Goal: Task Accomplishment & Management: Use online tool/utility

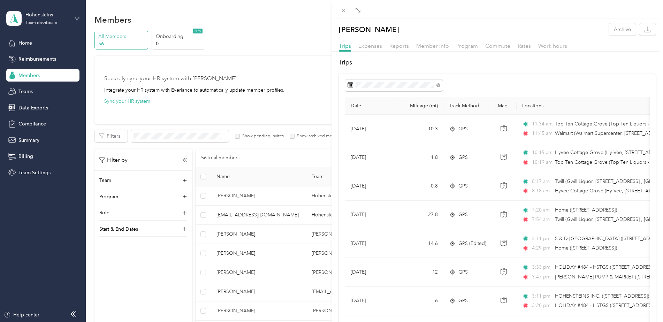
scroll to position [4155, 0]
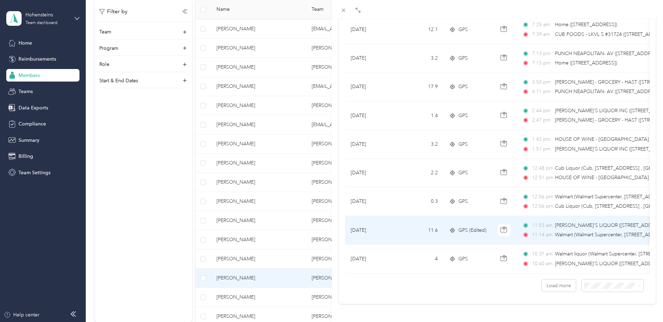
drag, startPoint x: 504, startPoint y: 223, endPoint x: 521, endPoint y: 231, distance: 18.3
click at [504, 224] on button "button" at bounding box center [504, 230] width 13 height 13
click at [487, 222] on td "GPS (Edited)" at bounding box center [468, 230] width 49 height 29
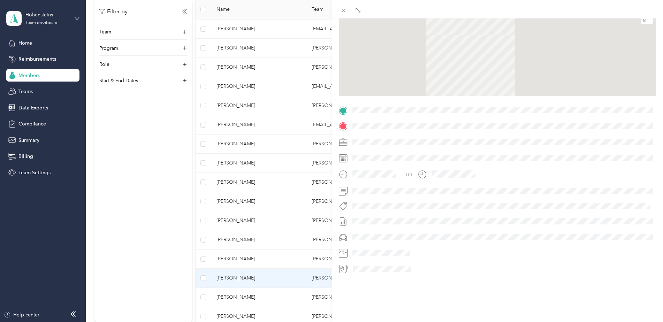
scroll to position [80, 0]
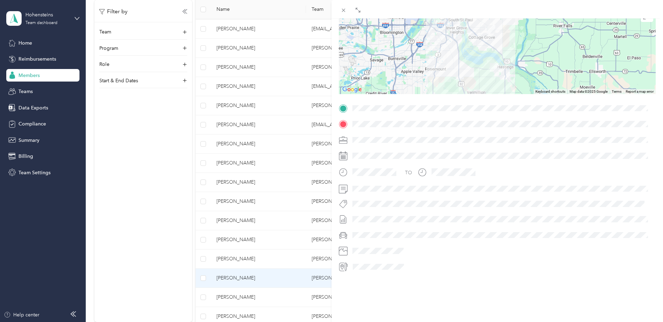
click at [511, 46] on div at bounding box center [497, 50] width 317 height 87
click at [493, 56] on div at bounding box center [497, 50] width 317 height 87
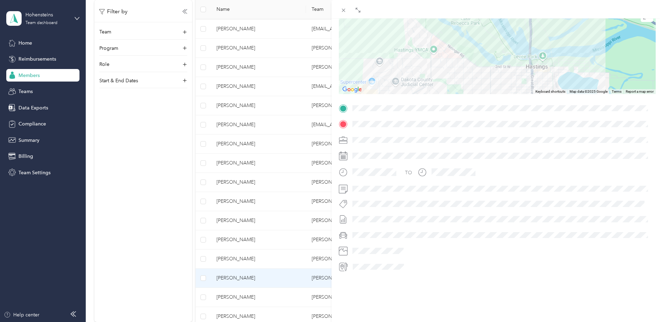
drag, startPoint x: 423, startPoint y: 66, endPoint x: 558, endPoint y: 5, distance: 148.5
click at [558, 5] on div "BACK Craig Leonard Trips Trip details Trip details This trip cannot be edited b…" at bounding box center [498, 170] width 332 height 341
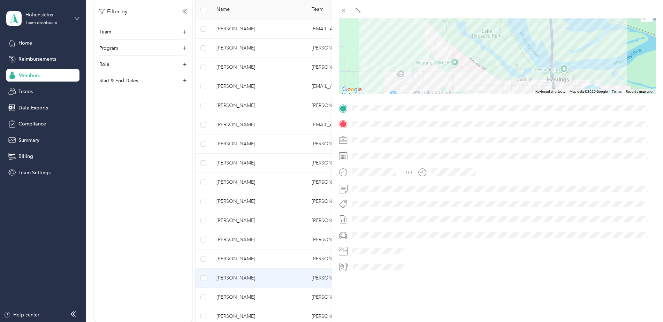
drag, startPoint x: 429, startPoint y: 61, endPoint x: 420, endPoint y: 90, distance: 29.8
click at [420, 90] on div "Trip details This trip cannot be edited because it is either under review, appr…" at bounding box center [497, 117] width 317 height 311
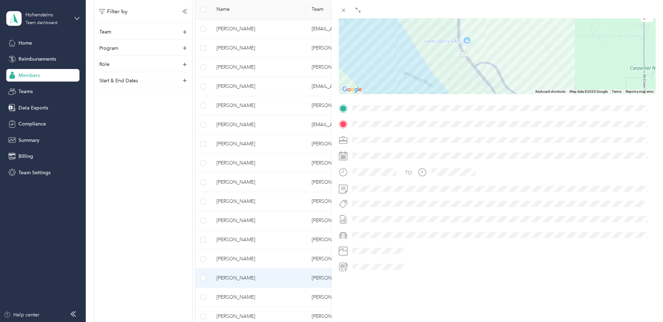
drag, startPoint x: 522, startPoint y: 43, endPoint x: 506, endPoint y: 129, distance: 87.0
click at [506, 129] on div "Trip details This trip cannot be edited because it is either under review, appr…" at bounding box center [497, 117] width 317 height 311
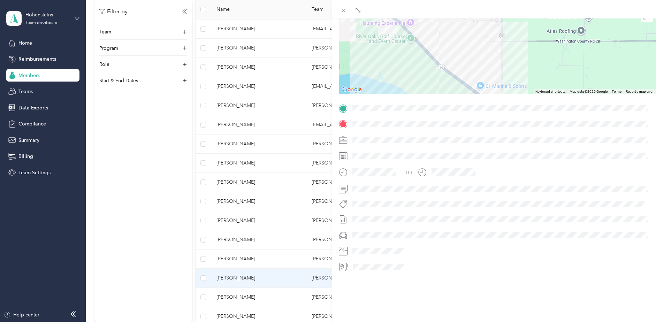
drag, startPoint x: 506, startPoint y: 129, endPoint x: 522, endPoint y: 133, distance: 17.0
click at [532, 139] on div "Trip details This trip cannot be edited because it is either under review, appr…" at bounding box center [497, 117] width 317 height 311
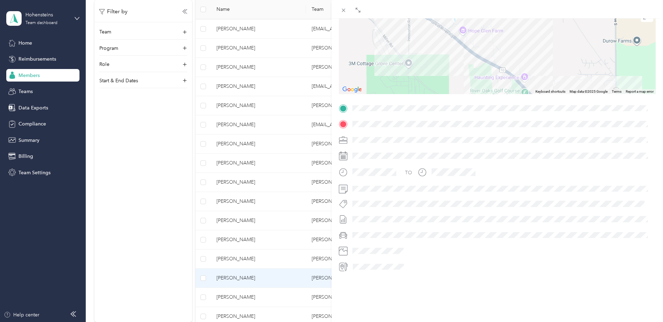
drag, startPoint x: 446, startPoint y: 37, endPoint x: 571, endPoint y: 107, distance: 143.5
click at [571, 107] on div "Trip details This trip cannot be edited because it is either under review, appr…" at bounding box center [497, 117] width 317 height 311
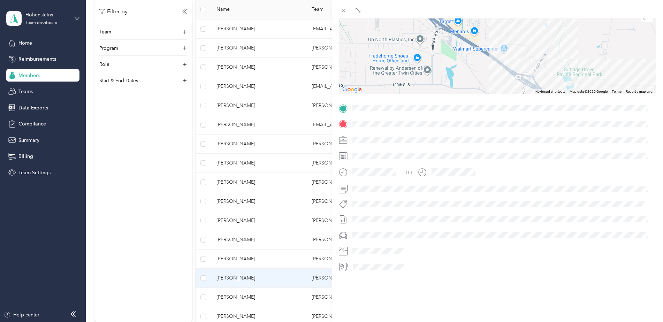
drag, startPoint x: 493, startPoint y: 49, endPoint x: 591, endPoint y: 96, distance: 108.8
click at [591, 96] on div "Trip details This trip cannot be edited because it is either under review, appr…" at bounding box center [497, 117] width 317 height 311
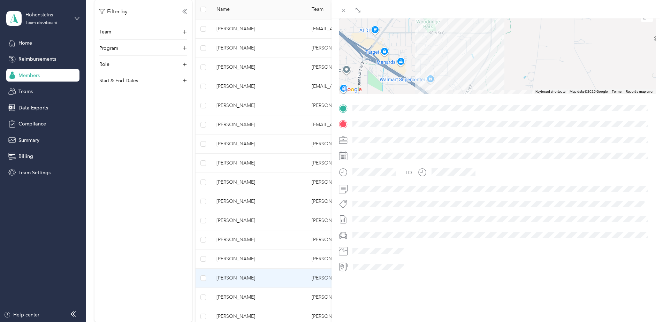
click at [518, 100] on div "Trip details This trip cannot be edited because it is either under review, appr…" at bounding box center [497, 117] width 317 height 311
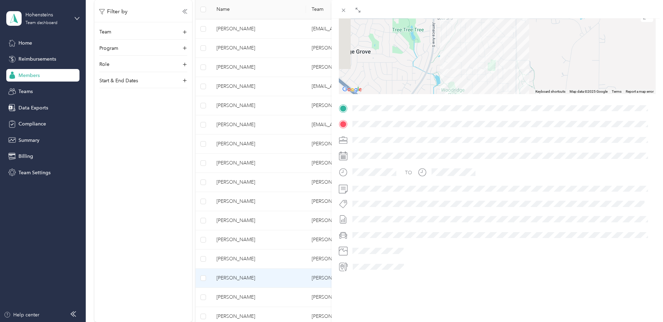
drag, startPoint x: 547, startPoint y: 39, endPoint x: 561, endPoint y: 110, distance: 72.6
click at [563, 111] on div "Trip details This trip cannot be edited because it is either under review, appr…" at bounding box center [497, 117] width 317 height 311
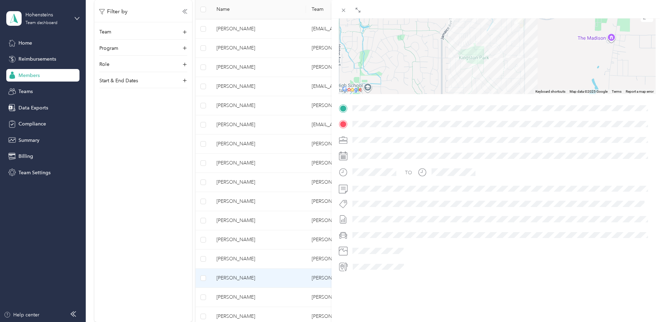
click at [567, 103] on div "Trip details This trip cannot be edited because it is either under review, appr…" at bounding box center [497, 117] width 317 height 311
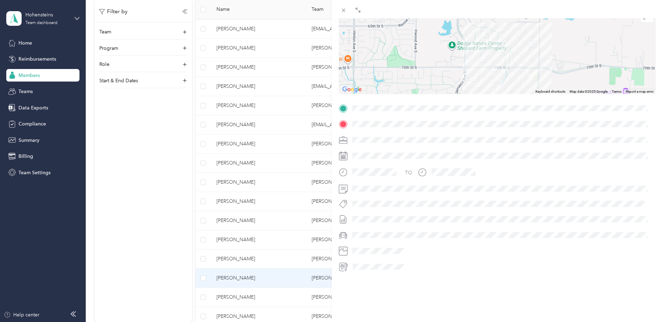
click at [566, 91] on div "Trip details This trip cannot be edited because it is either under review, appr…" at bounding box center [497, 117] width 317 height 311
click at [532, 67] on img at bounding box center [534, 71] width 9 height 9
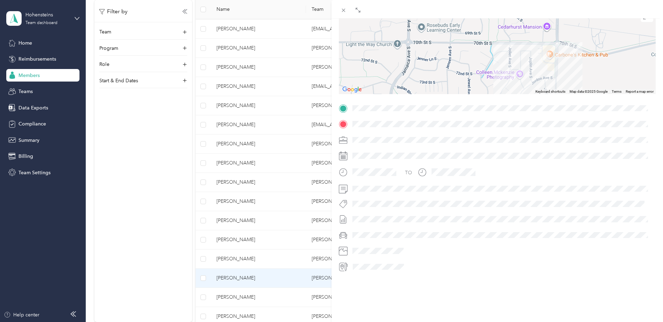
drag, startPoint x: 519, startPoint y: 61, endPoint x: 521, endPoint y: 30, distance: 31.8
click at [521, 30] on div at bounding box center [497, 50] width 317 height 87
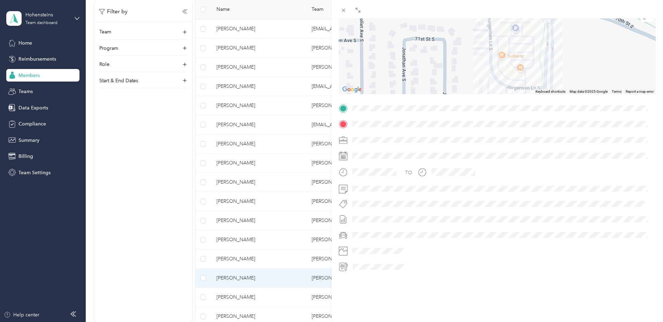
drag, startPoint x: 586, startPoint y: 44, endPoint x: 359, endPoint y: 111, distance: 236.0
click at [358, 113] on div "Trip details This trip cannot be edited because it is either under review, appr…" at bounding box center [497, 117] width 317 height 311
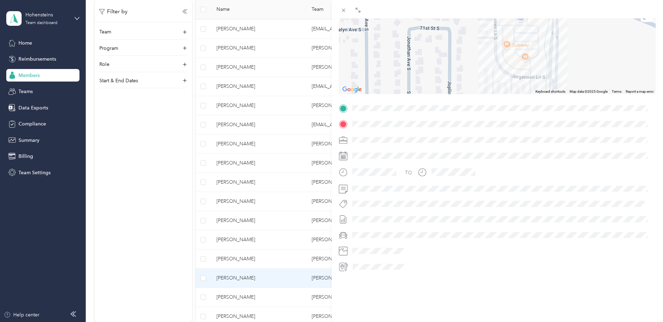
click at [503, 107] on span at bounding box center [503, 108] width 306 height 11
click at [505, 107] on span at bounding box center [503, 108] width 306 height 11
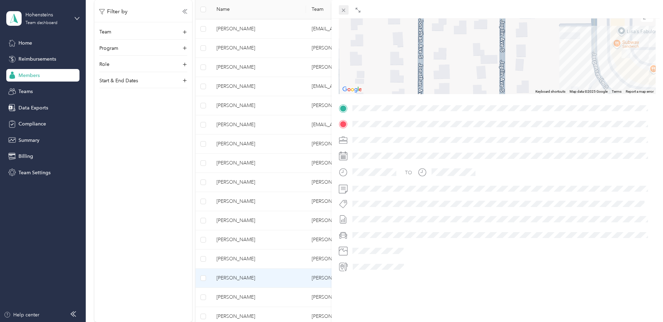
click at [343, 9] on icon at bounding box center [343, 10] width 3 height 3
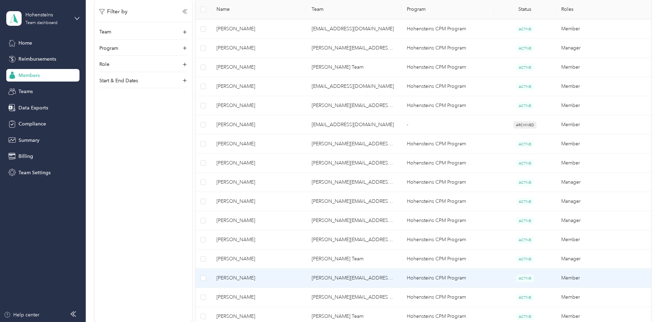
click at [256, 277] on span "Craig Leonard" at bounding box center [259, 279] width 84 height 8
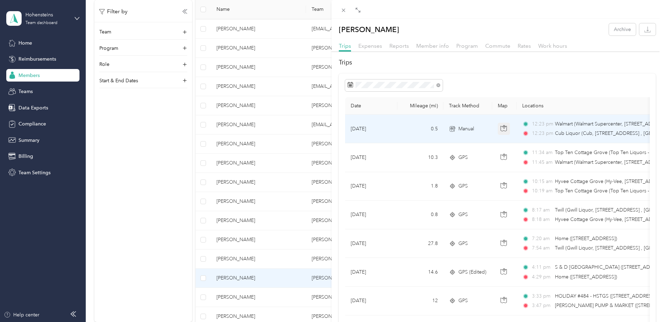
click at [507, 130] on icon "button" at bounding box center [504, 128] width 6 height 6
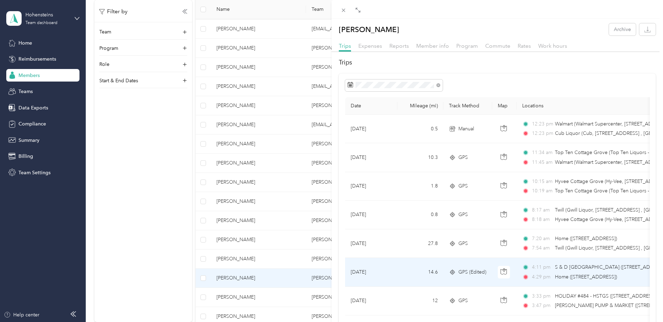
click at [476, 273] on span "GPS (Edited)" at bounding box center [473, 273] width 28 height 8
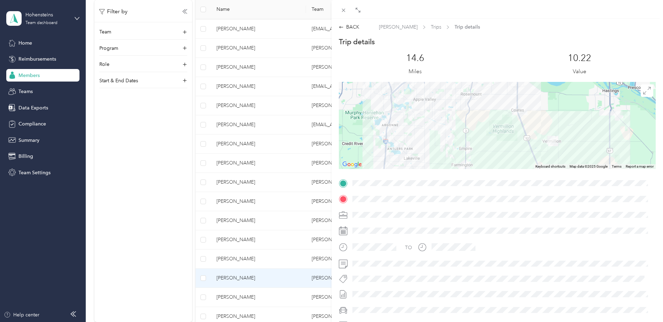
click at [548, 141] on img at bounding box center [551, 140] width 9 height 9
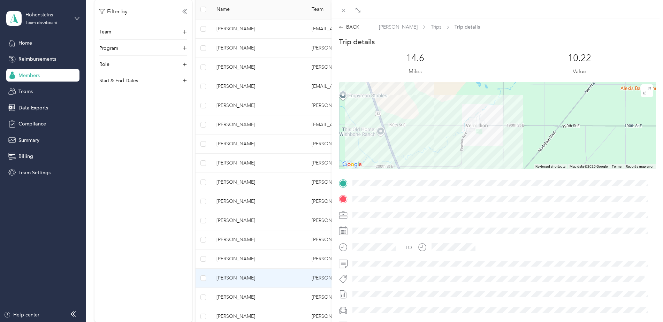
drag, startPoint x: 483, startPoint y: 150, endPoint x: 455, endPoint y: 60, distance: 95.0
click at [455, 60] on div "Trip details This trip cannot be edited because it is either under review, appr…" at bounding box center [497, 192] width 317 height 311
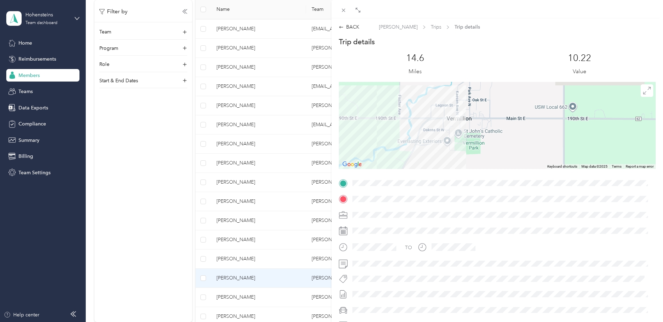
drag, startPoint x: 475, startPoint y: 115, endPoint x: 474, endPoint y: 148, distance: 32.4
click at [484, 153] on div at bounding box center [497, 125] width 317 height 87
click at [457, 116] on img at bounding box center [458, 115] width 9 height 9
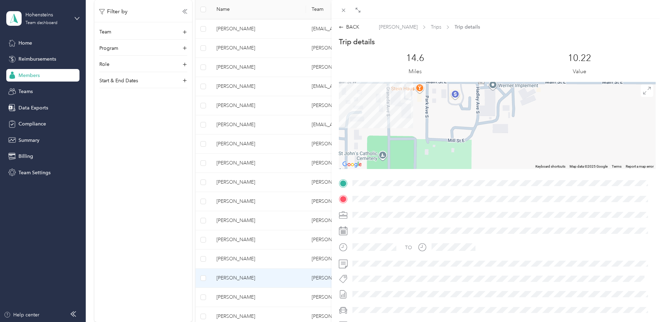
drag, startPoint x: 470, startPoint y: 158, endPoint x: 475, endPoint y: 177, distance: 19.9
click at [475, 177] on div "Trip details This trip cannot be edited because it is either under review, appr…" at bounding box center [497, 192] width 317 height 311
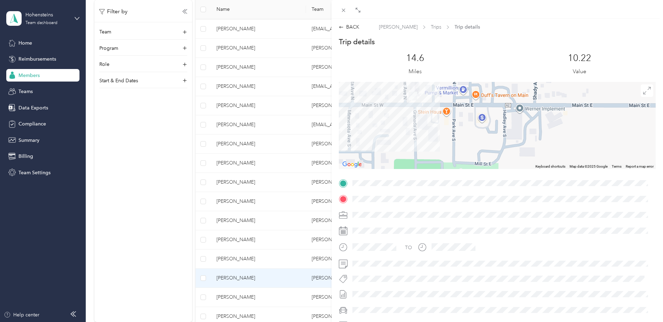
drag, startPoint x: 447, startPoint y: 118, endPoint x: 475, endPoint y: 149, distance: 42.5
click at [475, 149] on div at bounding box center [497, 125] width 317 height 87
click at [446, 111] on div at bounding box center [497, 125] width 317 height 87
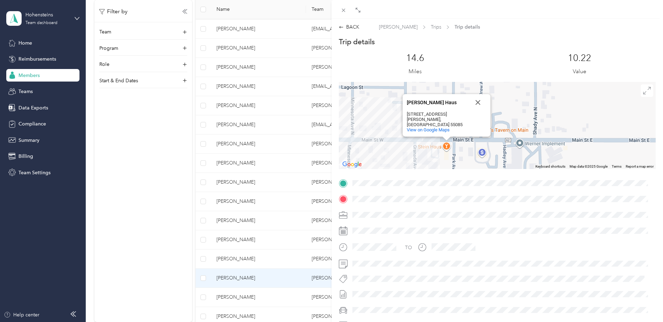
click at [400, 152] on div "Stein Haus Stein Haus 101 Main St W Vermillion, MN 55085 View on Google Maps" at bounding box center [497, 125] width 317 height 87
click at [338, 27] on div "BACK Craig Leonard Trips Trip details" at bounding box center [498, 26] width 332 height 7
click at [356, 25] on div "BACK" at bounding box center [349, 26] width 21 height 7
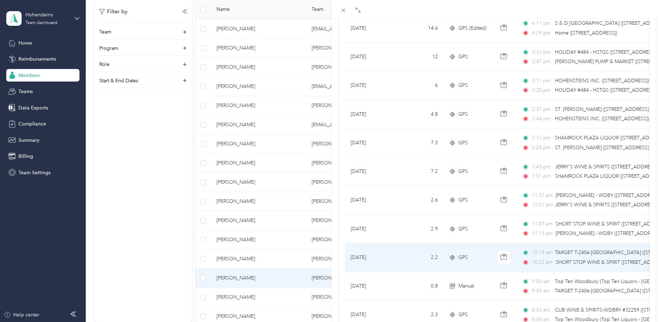
scroll to position [314, 0]
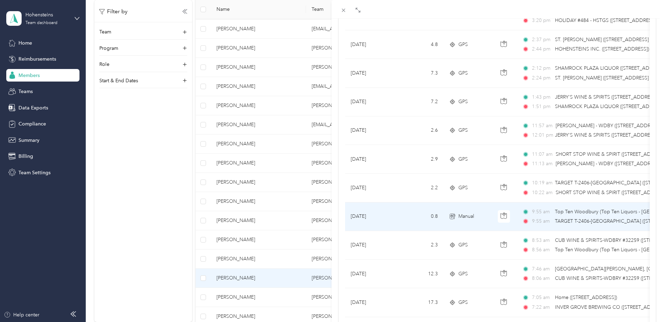
click at [570, 218] on span "TARGET T-2406-WOODBURY (449 COMMERCE DRIVE, WOODBURY, MN)" at bounding box center [622, 221] width 135 height 6
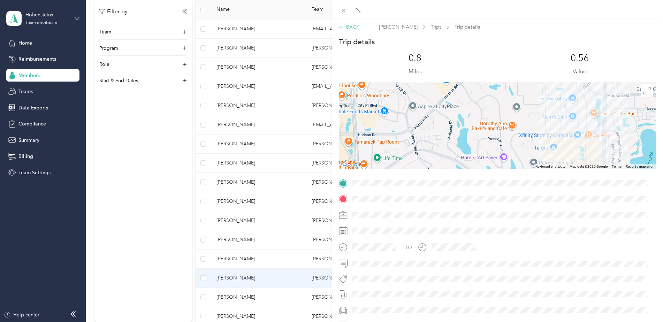
click at [349, 24] on div "BACK" at bounding box center [349, 26] width 21 height 7
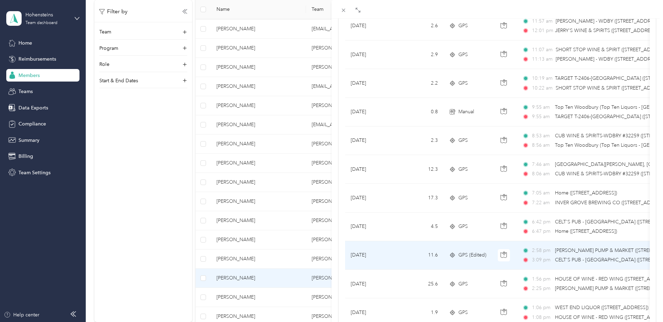
click at [567, 255] on div "2:58 pm VERMILLION PUMP & MARKET (108 PARK AVE, VERMILLION, MN) 3:09 pm CELT'S …" at bounding box center [596, 255] width 147 height 17
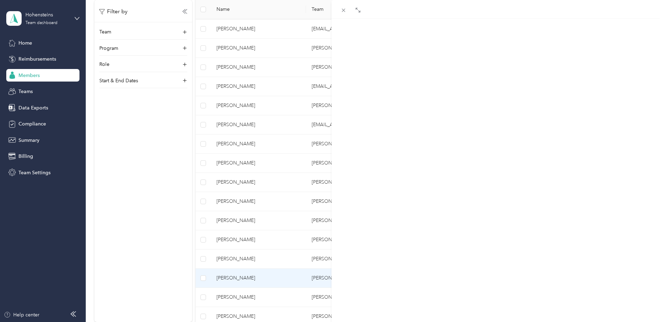
scroll to position [80, 0]
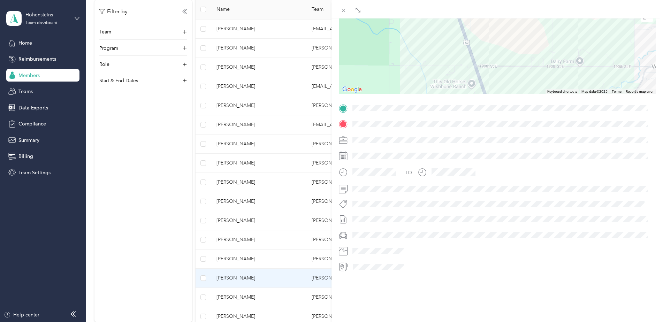
drag, startPoint x: 584, startPoint y: 58, endPoint x: 588, endPoint y: 187, distance: 129.1
click at [588, 187] on div "Trip details This trip cannot be edited because it is either under review, appr…" at bounding box center [497, 117] width 317 height 311
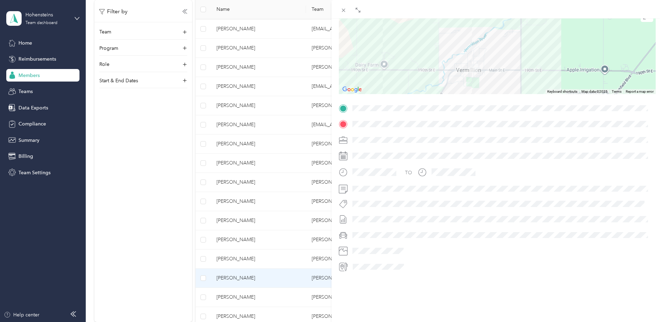
drag, startPoint x: 562, startPoint y: 78, endPoint x: 374, endPoint y: 68, distance: 188.7
click at [374, 68] on div at bounding box center [497, 50] width 317 height 87
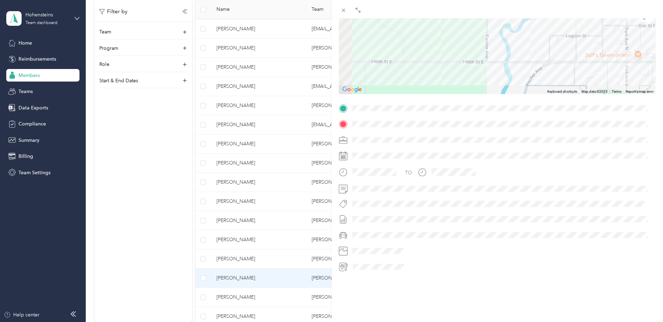
drag, startPoint x: 400, startPoint y: 56, endPoint x: 623, endPoint y: 41, distance: 223.4
click at [623, 41] on div at bounding box center [497, 50] width 317 height 87
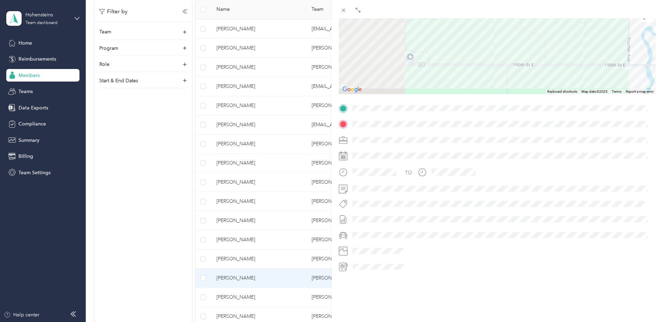
drag, startPoint x: 382, startPoint y: 47, endPoint x: 616, endPoint y: 31, distance: 234.6
click at [614, 35] on div at bounding box center [497, 50] width 317 height 87
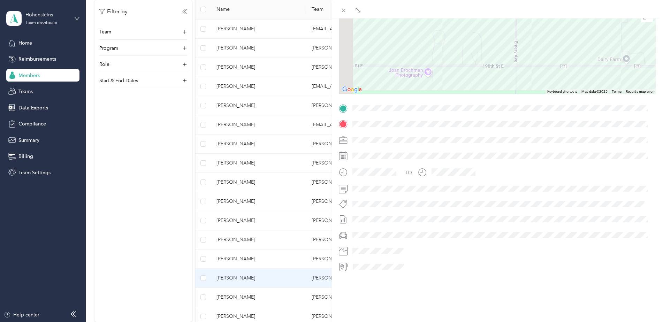
drag, startPoint x: 434, startPoint y: 78, endPoint x: 633, endPoint y: 52, distance: 200.8
click at [633, 52] on div at bounding box center [497, 50] width 317 height 87
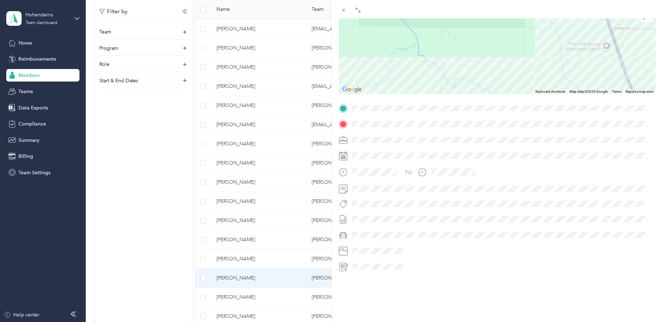
click at [555, 174] on div "TO" at bounding box center [497, 188] width 317 height 170
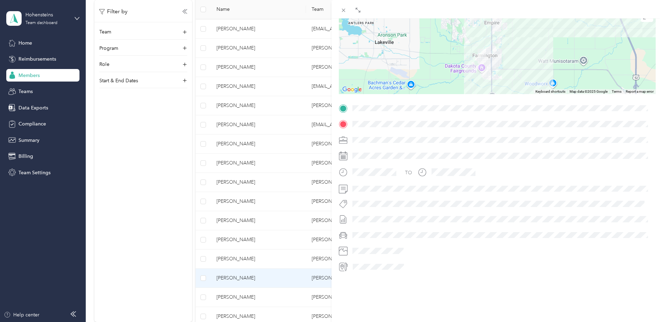
drag, startPoint x: 482, startPoint y: 72, endPoint x: 505, endPoint y: 33, distance: 44.7
click at [505, 33] on div at bounding box center [497, 50] width 317 height 87
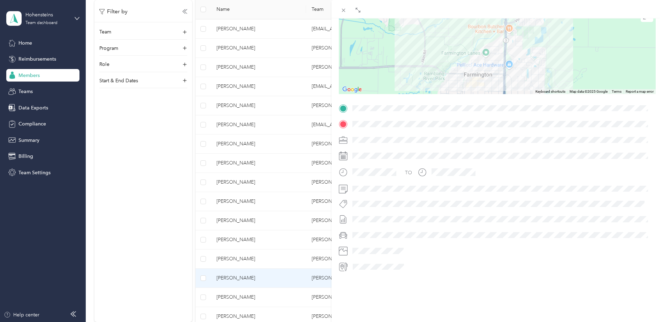
drag, startPoint x: 438, startPoint y: 58, endPoint x: 481, endPoint y: 93, distance: 56.0
click at [481, 93] on div "Trip details This trip cannot be edited because it is either under review, appr…" at bounding box center [497, 117] width 317 height 311
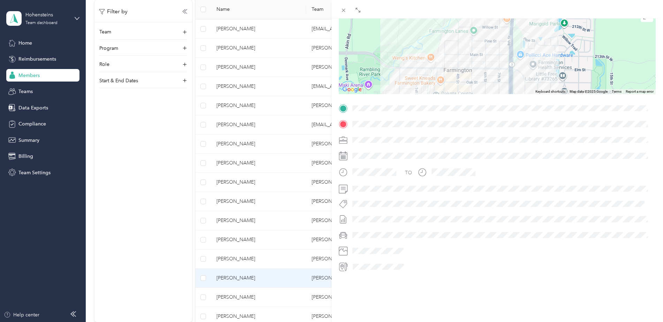
drag, startPoint x: 439, startPoint y: 55, endPoint x: 452, endPoint y: 11, distance: 46.2
click at [451, 10] on div "BACK Craig Leonard Trips Trip details Trip details This trip cannot be edited b…" at bounding box center [498, 170] width 332 height 341
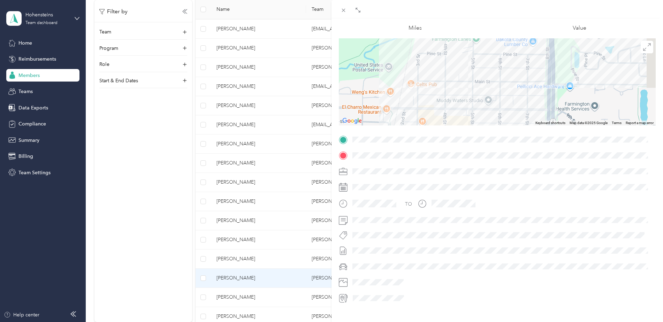
scroll to position [0, 0]
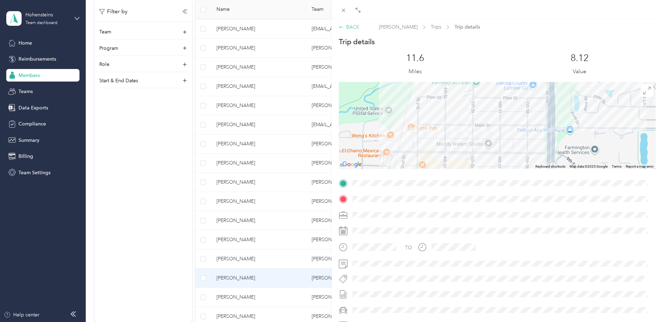
click at [354, 28] on div "BACK" at bounding box center [349, 26] width 21 height 7
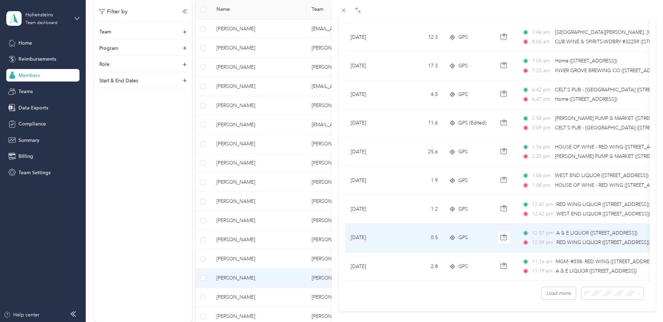
scroll to position [569, 0]
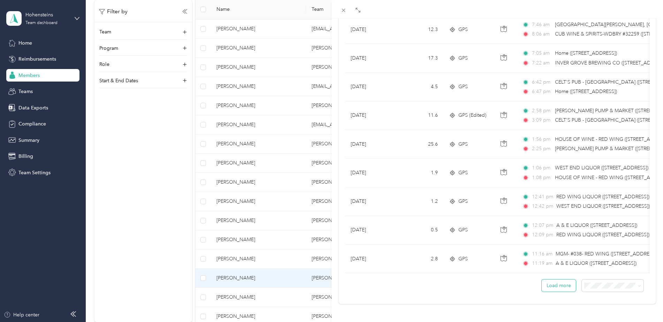
click at [547, 280] on button "Load more" at bounding box center [559, 286] width 34 height 12
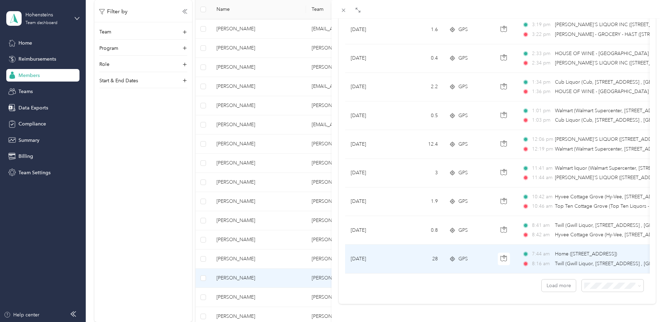
scroll to position [1286, 0]
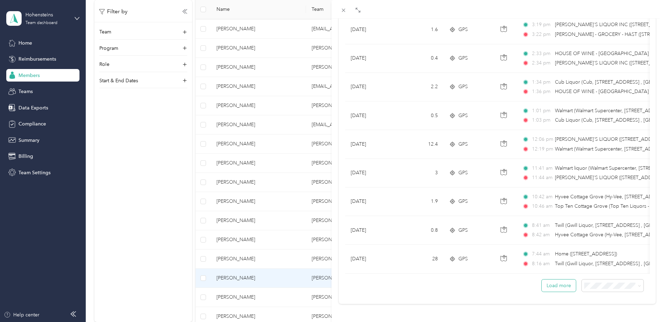
click at [560, 280] on button "Load more" at bounding box center [559, 286] width 34 height 12
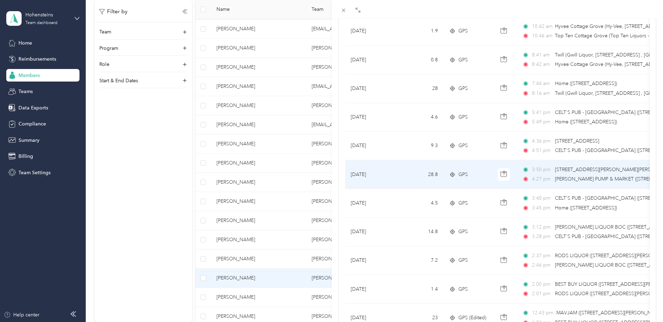
scroll to position [1530, 0]
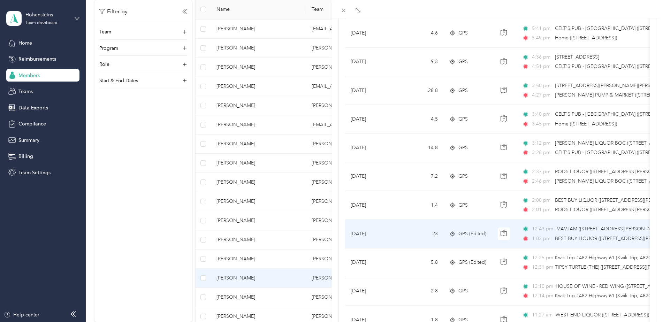
click at [602, 234] on div "12:43 pm MAVJAM (6690 STURGEON LAKE ROAD, WELCH, MN) 1:03 pm BEST BUY LIQUOR (3…" at bounding box center [596, 233] width 147 height 17
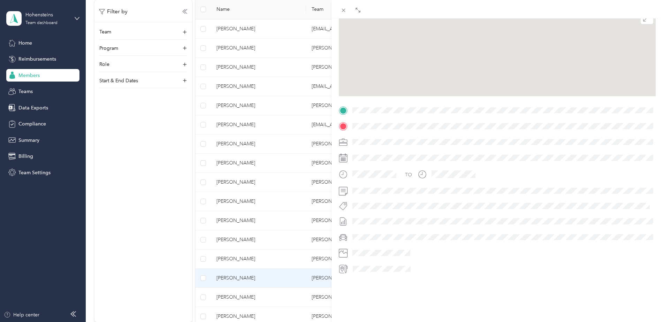
scroll to position [80, 0]
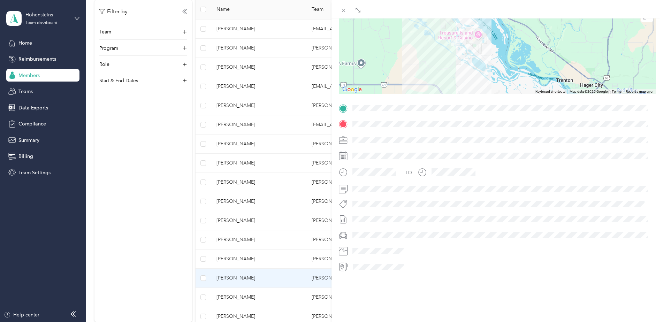
drag, startPoint x: 592, startPoint y: 51, endPoint x: 606, endPoint y: 177, distance: 126.0
click at [603, 178] on div "Trip details This trip cannot be edited because it is either under review, appr…" at bounding box center [497, 117] width 317 height 311
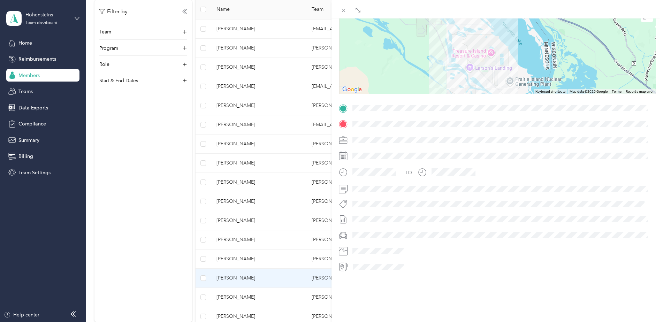
drag, startPoint x: 445, startPoint y: 33, endPoint x: 512, endPoint y: 92, distance: 89.4
click at [512, 92] on div "Trip details This trip cannot be edited because it is either under review, appr…" at bounding box center [497, 117] width 317 height 311
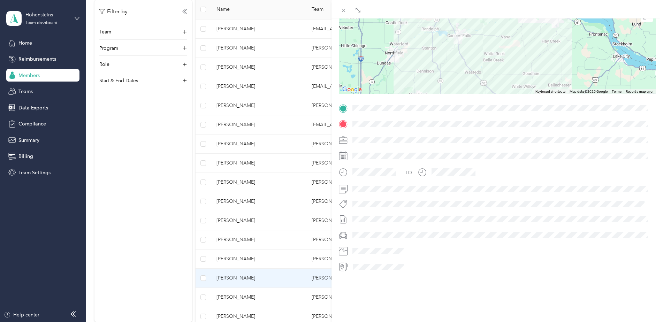
drag, startPoint x: 456, startPoint y: 68, endPoint x: 484, endPoint y: 13, distance: 62.6
click at [484, 13] on div "BACK Craig Leonard Trips Trip details Trip details This trip cannot be edited b…" at bounding box center [498, 170] width 332 height 341
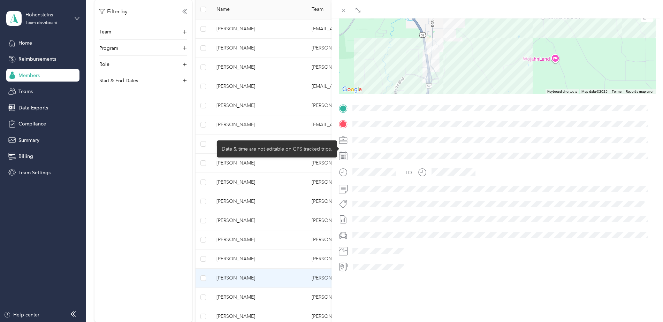
drag, startPoint x: 423, startPoint y: 52, endPoint x: 547, endPoint y: 145, distance: 155.0
click at [547, 145] on div "Trip details This trip cannot be edited because it is either under review, appr…" at bounding box center [497, 117] width 317 height 311
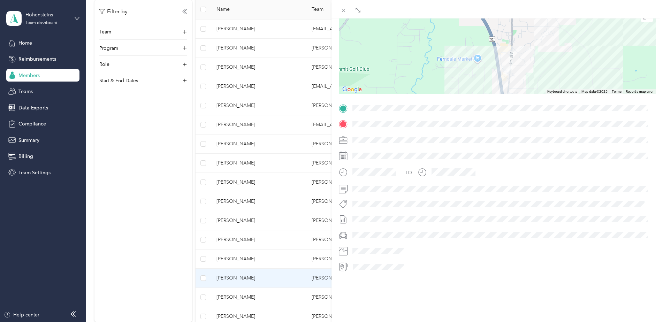
drag, startPoint x: 437, startPoint y: 53, endPoint x: 580, endPoint y: 82, distance: 145.6
click at [580, 82] on div at bounding box center [497, 50] width 317 height 87
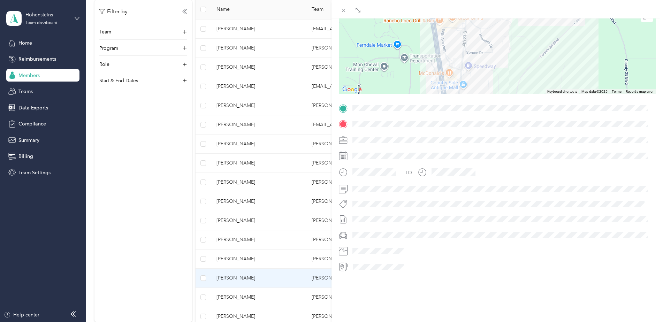
drag, startPoint x: 485, startPoint y: 55, endPoint x: 489, endPoint y: 30, distance: 25.1
click at [489, 30] on div at bounding box center [497, 50] width 317 height 87
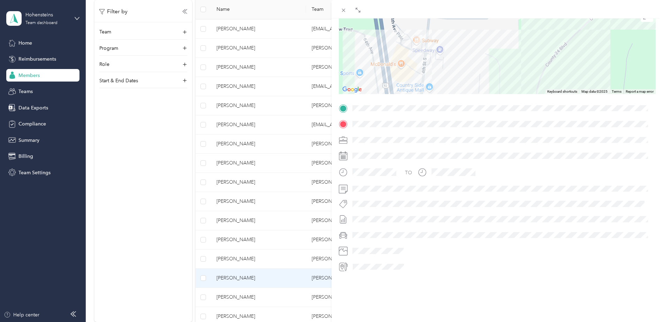
drag, startPoint x: 458, startPoint y: 65, endPoint x: 500, endPoint y: 29, distance: 55.6
click at [500, 29] on div at bounding box center [497, 50] width 317 height 87
click at [145, 198] on div "BACK Craig Leonard Trips Trip details Trip details This trip cannot be edited b…" at bounding box center [331, 161] width 663 height 322
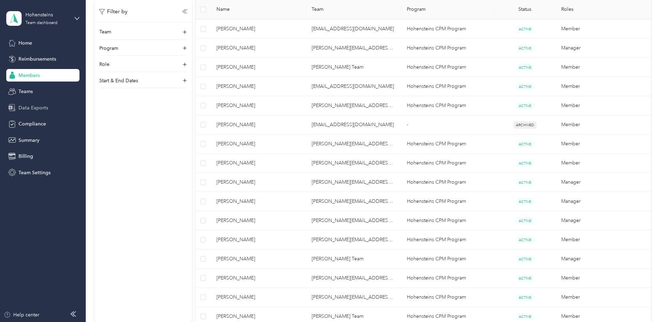
click at [40, 111] on span "Data Exports" at bounding box center [33, 107] width 30 height 7
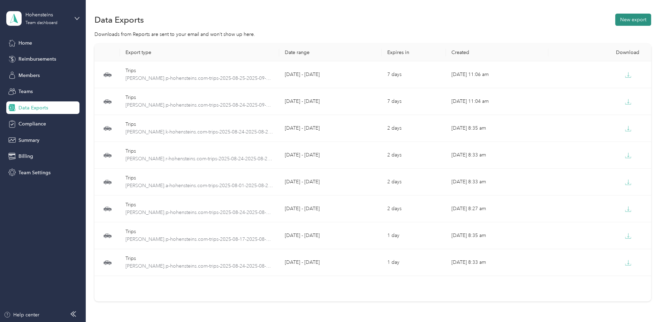
click at [635, 21] on button "New export" at bounding box center [634, 20] width 36 height 12
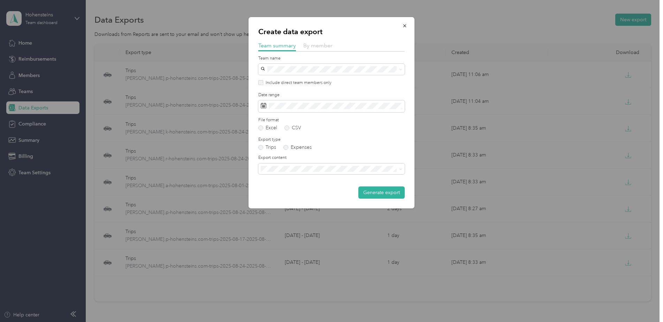
click at [317, 44] on span "By member" at bounding box center [317, 45] width 29 height 7
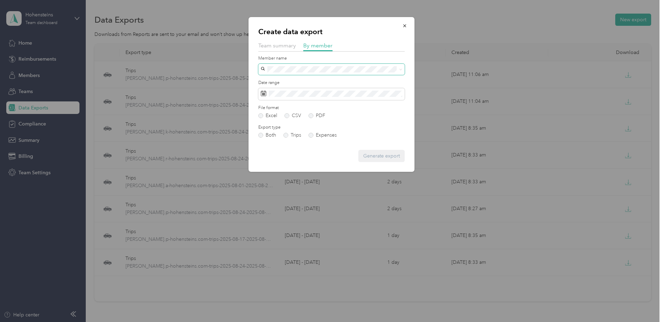
click at [308, 73] on span at bounding box center [331, 69] width 147 height 11
click at [302, 84] on div "Greg Amundson" at bounding box center [331, 81] width 137 height 7
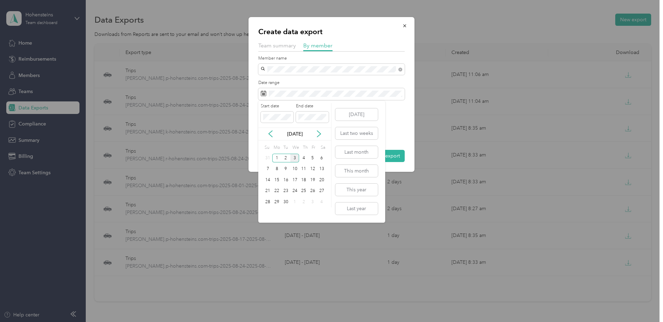
click at [276, 135] on div "Sep 2025" at bounding box center [294, 133] width 73 height 7
click at [269, 136] on icon at bounding box center [270, 133] width 7 height 7
click at [265, 190] on div "17" at bounding box center [268, 191] width 9 height 9
click at [325, 202] on div "30" at bounding box center [321, 202] width 9 height 9
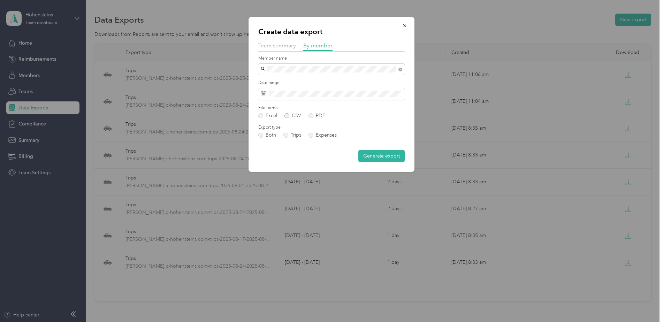
click at [295, 117] on label "CSV" at bounding box center [293, 115] width 17 height 5
click at [376, 155] on button "Generate export" at bounding box center [382, 156] width 46 height 12
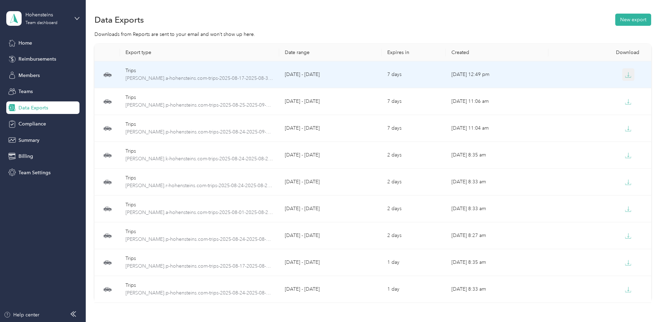
click at [631, 72] on button "button" at bounding box center [629, 74] width 13 height 13
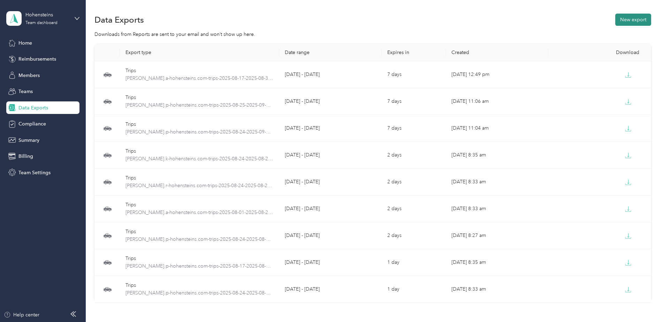
click at [636, 21] on button "New export" at bounding box center [634, 20] width 36 height 12
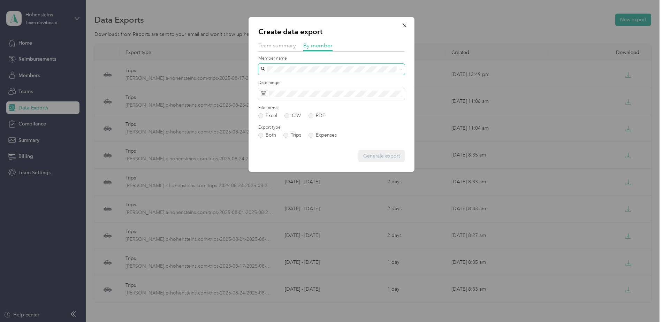
click at [305, 75] on span at bounding box center [331, 69] width 147 height 11
click at [295, 95] on div "Joe Anderson" at bounding box center [331, 92] width 137 height 7
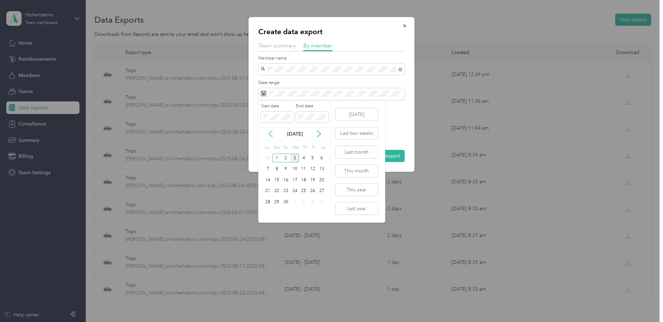
click at [272, 131] on icon at bounding box center [270, 134] width 3 height 6
click at [267, 190] on div "17" at bounding box center [268, 191] width 9 height 9
click at [323, 202] on div "30" at bounding box center [321, 202] width 9 height 9
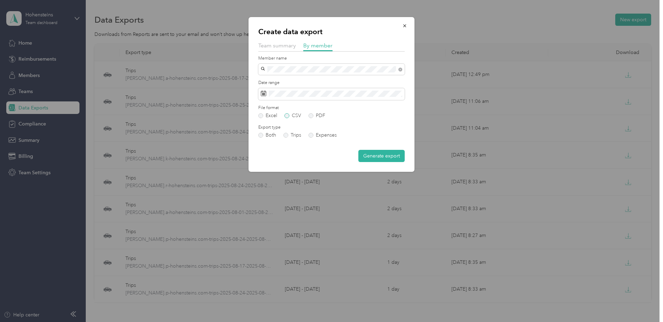
click at [287, 115] on label "CSV" at bounding box center [293, 115] width 17 height 5
click at [379, 153] on button "Generate export" at bounding box center [382, 156] width 46 height 12
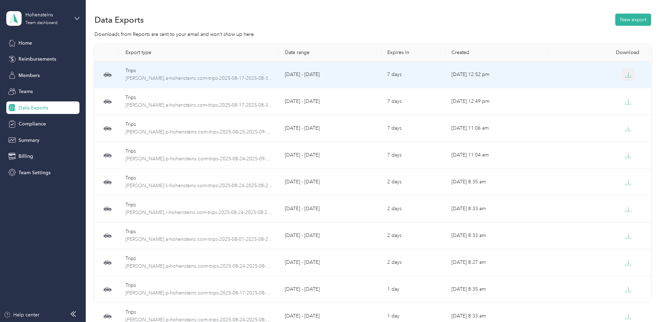
click at [631, 73] on button "button" at bounding box center [629, 74] width 13 height 13
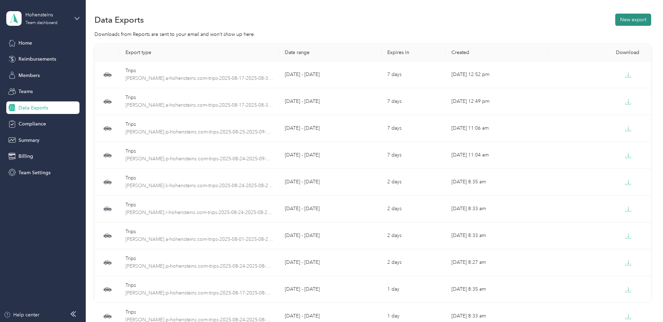
click at [642, 16] on button "New export" at bounding box center [634, 20] width 36 height 12
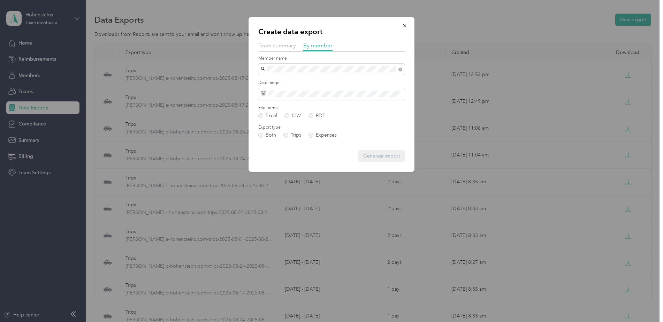
click at [302, 82] on div "Dave Andrews" at bounding box center [331, 81] width 137 height 7
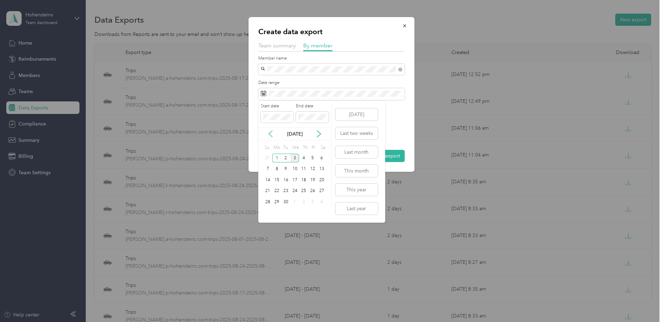
click at [271, 136] on icon at bounding box center [270, 134] width 3 height 6
click at [269, 195] on div "17" at bounding box center [268, 191] width 9 height 9
click at [321, 204] on div "30" at bounding box center [321, 202] width 9 height 9
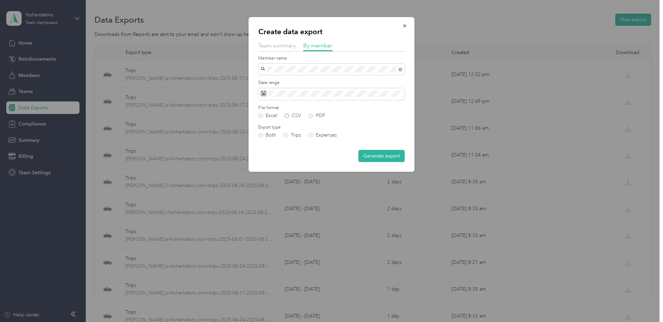
click at [294, 114] on label "CSV" at bounding box center [293, 115] width 17 height 5
click at [395, 155] on button "Generate export" at bounding box center [382, 156] width 46 height 12
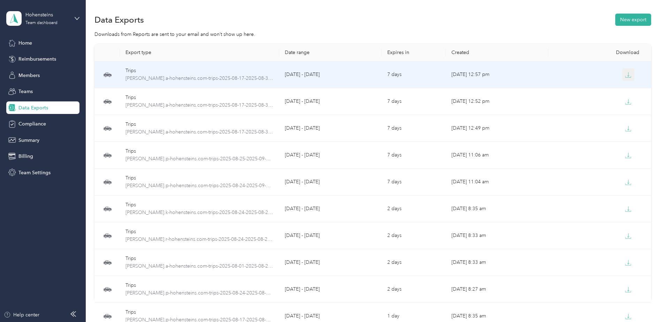
click at [628, 73] on icon "button" at bounding box center [628, 75] width 6 height 6
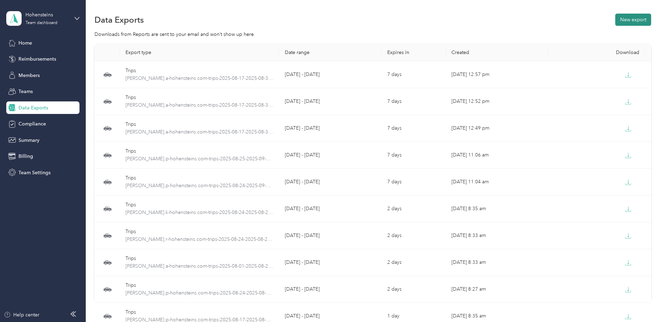
click at [642, 18] on button "New export" at bounding box center [634, 20] width 36 height 12
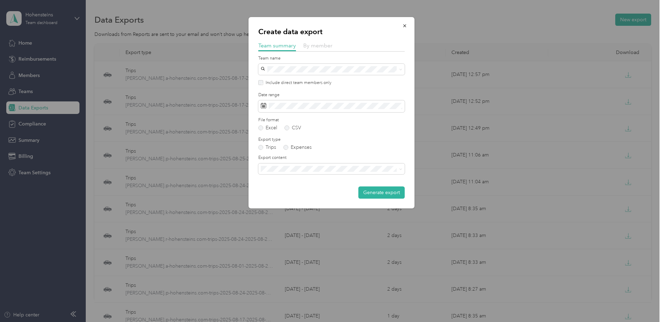
click at [310, 46] on span "By member" at bounding box center [317, 45] width 29 height 7
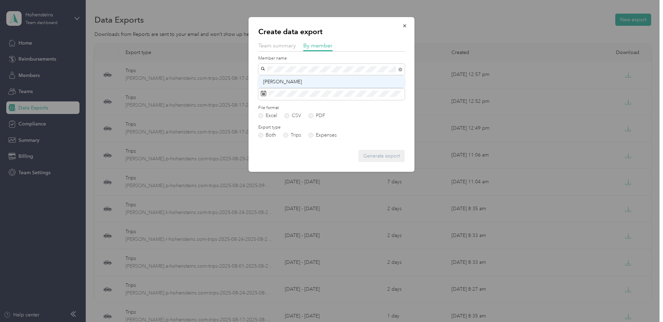
click at [306, 80] on div "[PERSON_NAME]" at bounding box center [331, 81] width 137 height 7
click at [352, 99] on span at bounding box center [331, 94] width 147 height 12
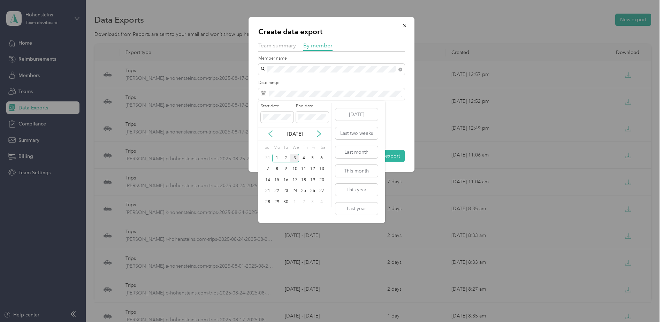
click at [268, 133] on icon at bounding box center [270, 133] width 7 height 7
click at [270, 192] on div "17" at bounding box center [268, 191] width 9 height 9
click at [323, 202] on div "30" at bounding box center [321, 202] width 9 height 9
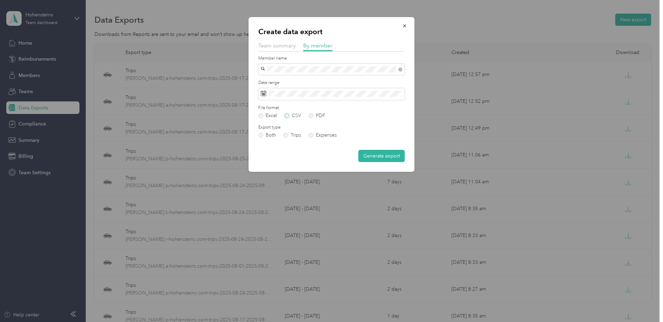
click at [299, 117] on label "CSV" at bounding box center [293, 115] width 17 height 5
click at [366, 158] on button "Generate export" at bounding box center [382, 156] width 46 height 12
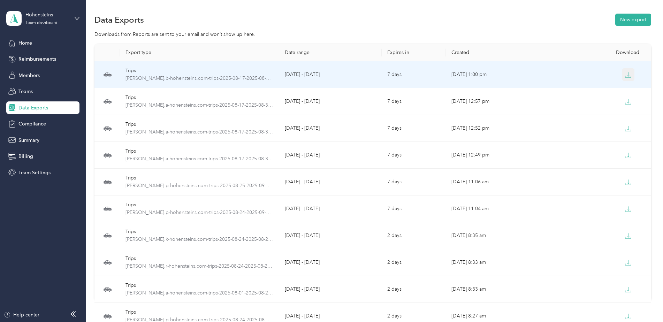
click at [625, 76] on icon "button" at bounding box center [628, 75] width 6 height 6
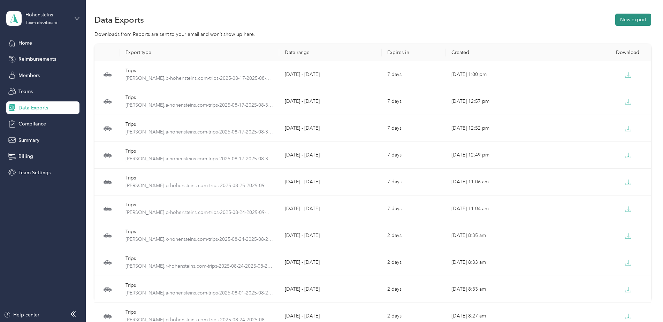
click at [640, 20] on button "New export" at bounding box center [634, 20] width 36 height 12
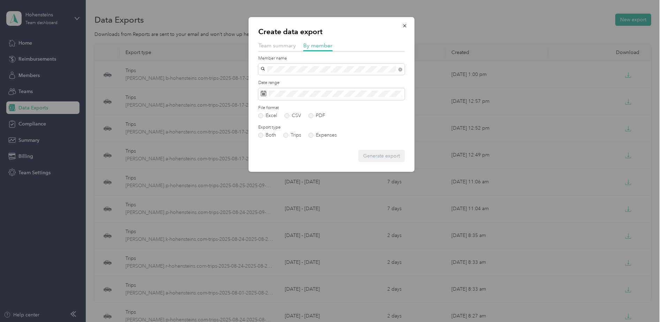
click at [286, 81] on span "[PERSON_NAME]" at bounding box center [282, 82] width 39 height 6
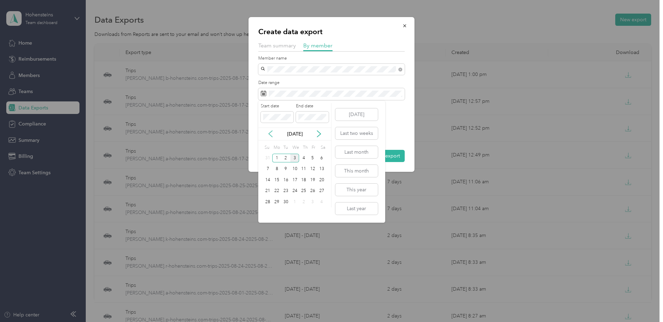
click at [269, 135] on icon at bounding box center [270, 133] width 7 height 7
click at [266, 187] on div "17" at bounding box center [268, 191] width 9 height 9
click at [323, 203] on div "30" at bounding box center [321, 202] width 9 height 9
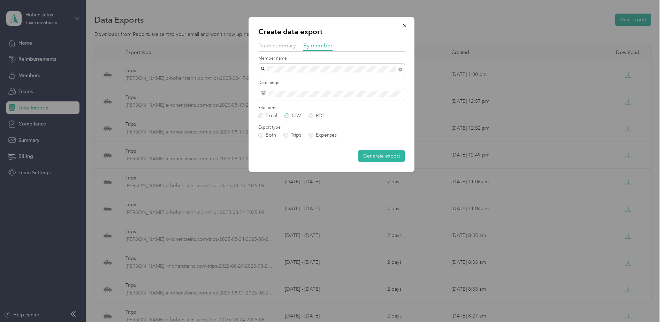
click at [292, 115] on label "CSV" at bounding box center [293, 115] width 17 height 5
click at [381, 157] on button "Generate export" at bounding box center [382, 156] width 46 height 12
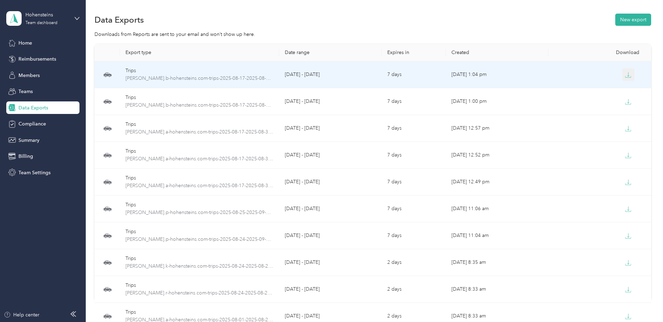
click at [628, 74] on icon "button" at bounding box center [628, 75] width 6 height 6
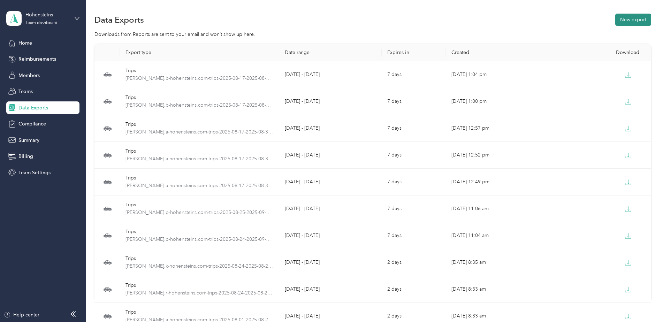
click at [637, 17] on button "New export" at bounding box center [634, 20] width 36 height 12
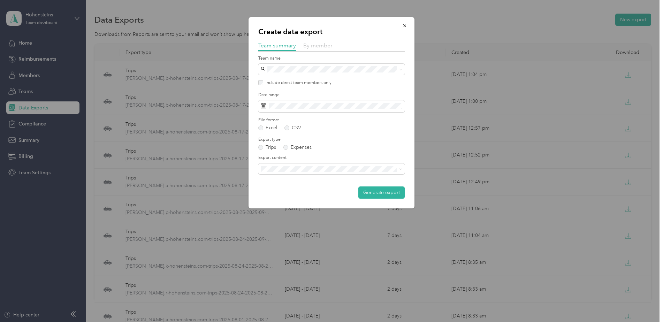
click at [309, 44] on span "By member" at bounding box center [317, 45] width 29 height 7
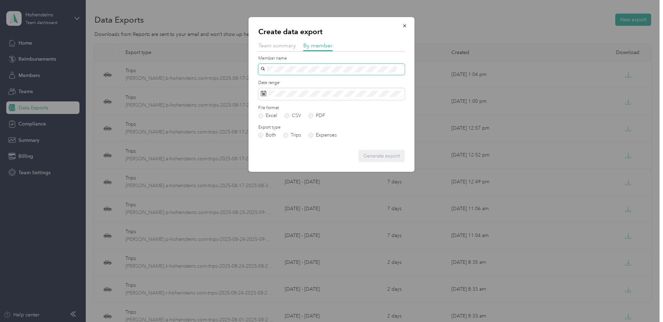
click at [293, 65] on span at bounding box center [331, 69] width 147 height 11
click at [293, 69] on span at bounding box center [331, 69] width 147 height 11
click at [295, 66] on span at bounding box center [331, 69] width 147 height 11
click at [299, 81] on div "[PERSON_NAME]" at bounding box center [331, 81] width 137 height 7
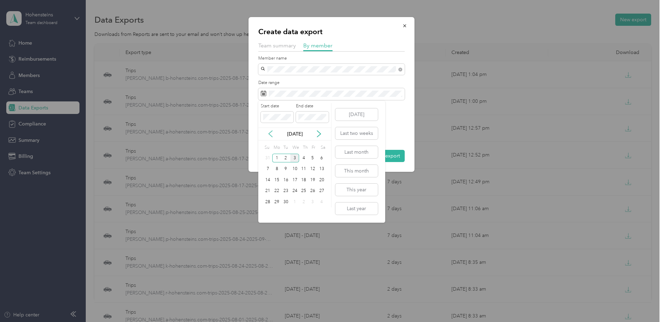
click at [271, 135] on icon at bounding box center [270, 133] width 7 height 7
click at [269, 193] on div "17" at bounding box center [268, 191] width 9 height 9
click at [317, 202] on div "30" at bounding box center [321, 202] width 9 height 9
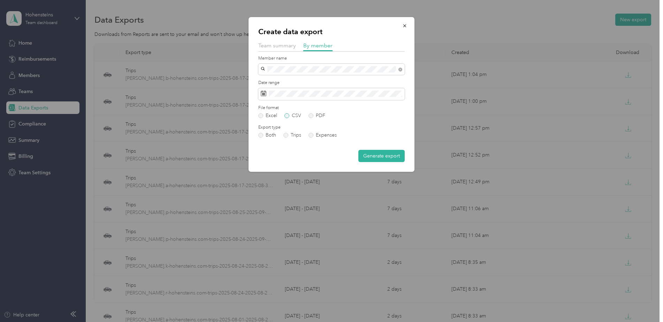
click at [295, 114] on label "CSV" at bounding box center [293, 115] width 17 height 5
click at [390, 156] on button "Generate export" at bounding box center [382, 156] width 46 height 12
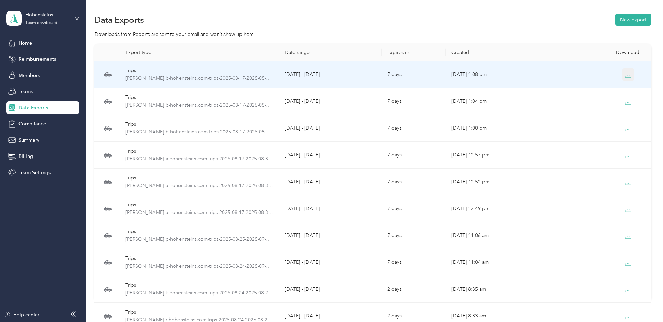
click at [628, 75] on icon "button" at bounding box center [628, 75] width 6 height 6
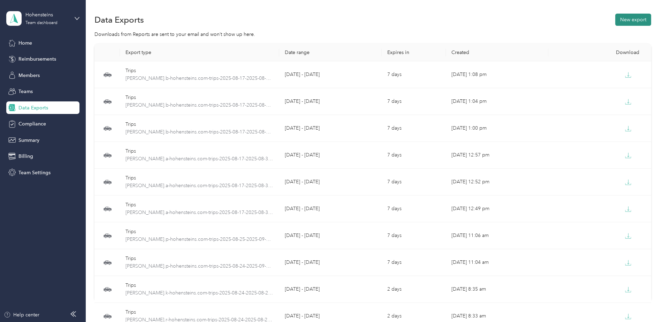
click at [644, 16] on button "New export" at bounding box center [634, 20] width 36 height 12
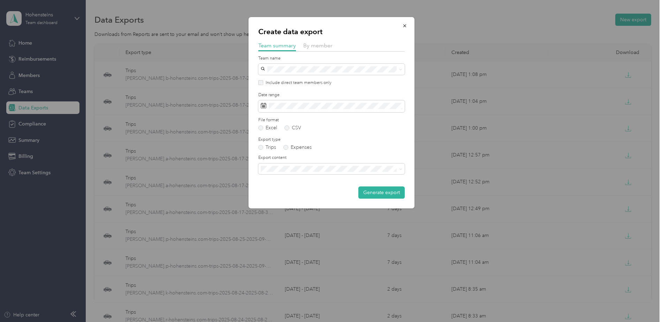
click at [324, 41] on div "Create data export Team summary By member Team name Include direct team members…" at bounding box center [332, 113] width 166 height 192
click at [326, 45] on span "By member" at bounding box center [317, 45] width 29 height 7
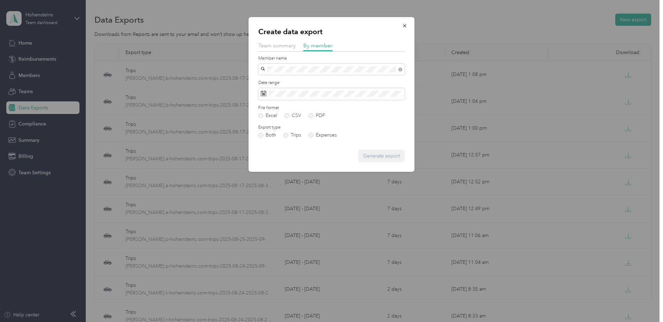
click at [301, 82] on div "[PERSON_NAME]" at bounding box center [331, 81] width 137 height 7
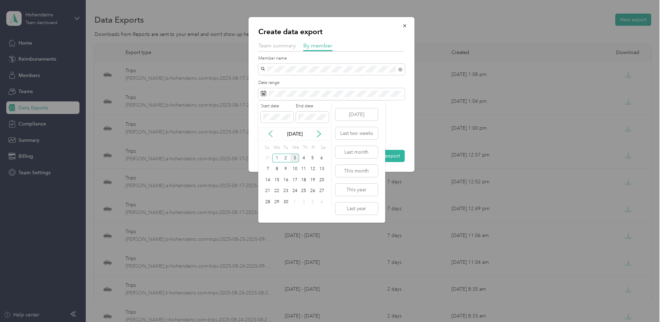
click at [271, 134] on icon at bounding box center [270, 133] width 7 height 7
click at [265, 193] on div "17" at bounding box center [268, 191] width 9 height 9
click at [320, 205] on div "30" at bounding box center [321, 202] width 9 height 9
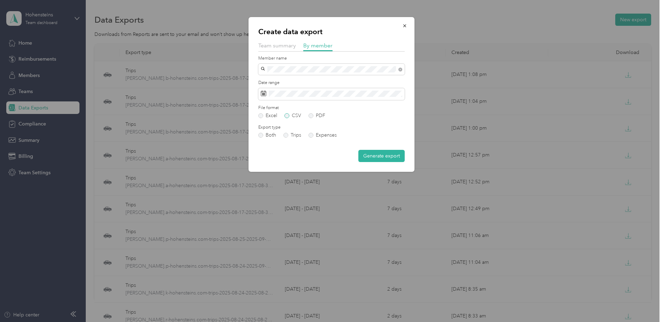
click at [292, 114] on label "CSV" at bounding box center [293, 115] width 17 height 5
click at [374, 156] on button "Generate export" at bounding box center [382, 156] width 46 height 12
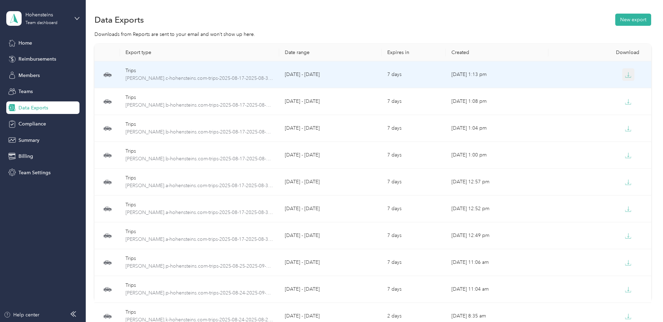
click at [628, 70] on button "button" at bounding box center [629, 74] width 13 height 13
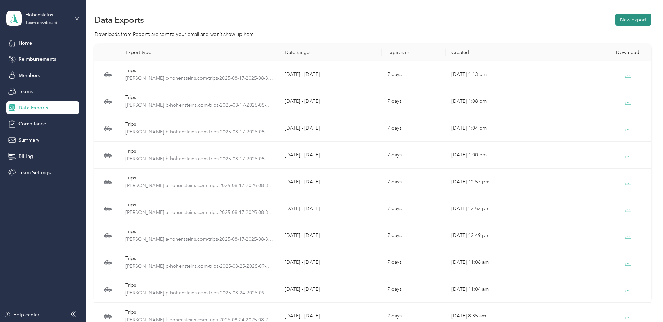
click at [640, 20] on button "New export" at bounding box center [634, 20] width 36 height 12
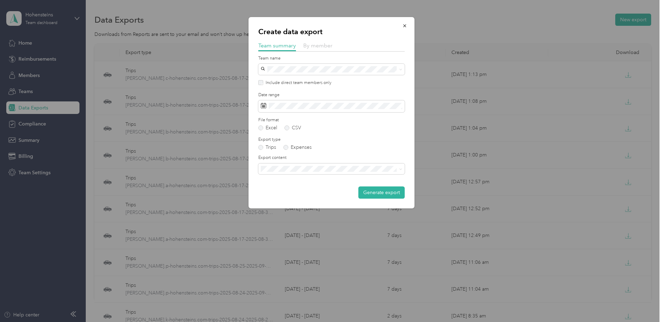
click at [314, 45] on span "By member" at bounding box center [317, 45] width 29 height 7
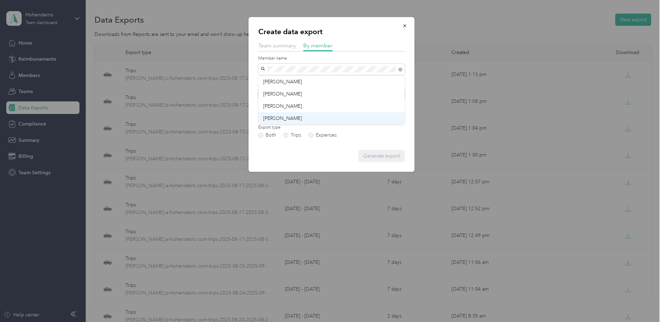
click at [294, 118] on span "[PERSON_NAME]" at bounding box center [282, 118] width 39 height 6
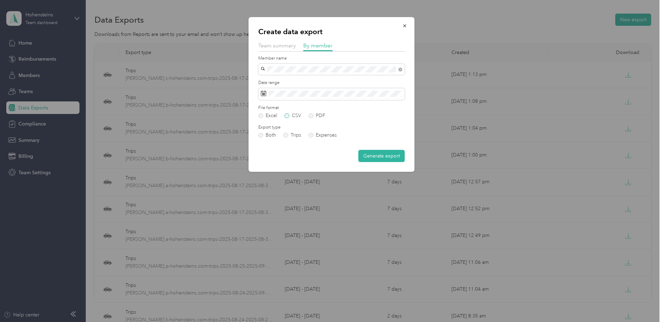
click at [293, 115] on label "CSV" at bounding box center [293, 115] width 17 height 5
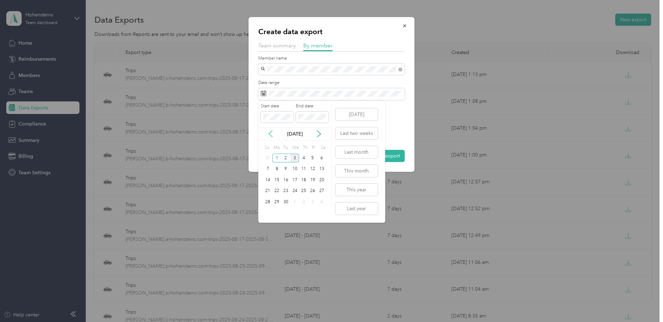
click at [269, 135] on icon at bounding box center [270, 133] width 7 height 7
click at [268, 190] on div "17" at bounding box center [268, 191] width 9 height 9
click at [320, 200] on div "30" at bounding box center [321, 202] width 9 height 9
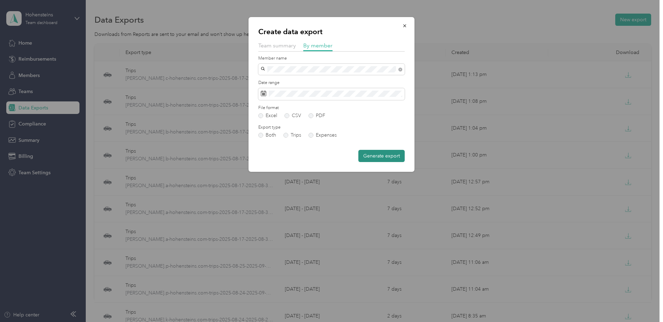
click at [387, 156] on button "Generate export" at bounding box center [382, 156] width 46 height 12
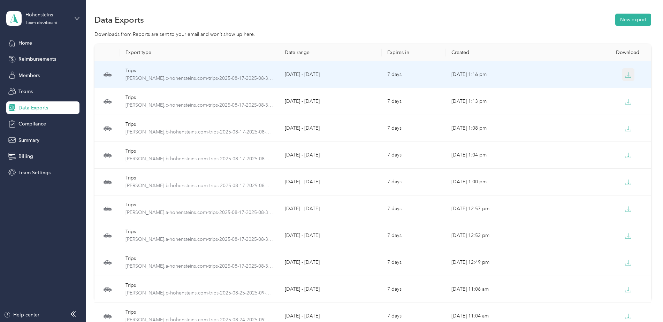
click at [628, 73] on icon "button" at bounding box center [628, 75] width 6 height 6
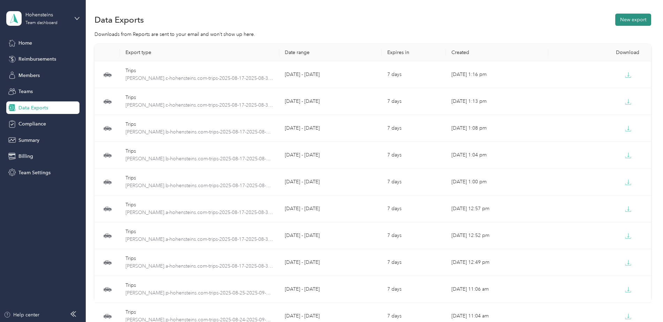
click at [642, 20] on button "New export" at bounding box center [634, 20] width 36 height 12
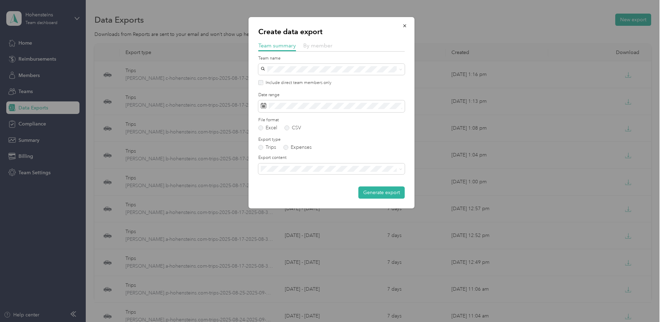
click at [328, 50] on div "By member" at bounding box center [317, 46] width 29 height 9
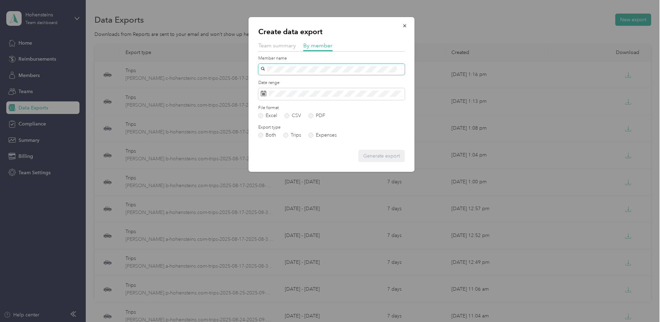
click at [306, 64] on span at bounding box center [331, 69] width 147 height 11
click at [301, 80] on div "[PERSON_NAME]" at bounding box center [331, 81] width 137 height 7
click at [351, 90] on span at bounding box center [331, 94] width 147 height 12
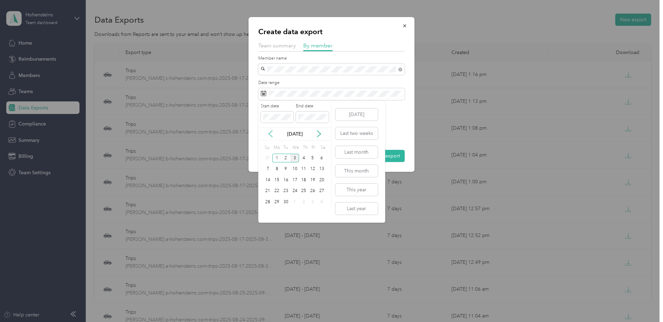
click at [271, 134] on icon at bounding box center [270, 133] width 7 height 7
click at [268, 190] on div "17" at bounding box center [268, 191] width 9 height 9
click at [321, 202] on div "30" at bounding box center [321, 202] width 9 height 9
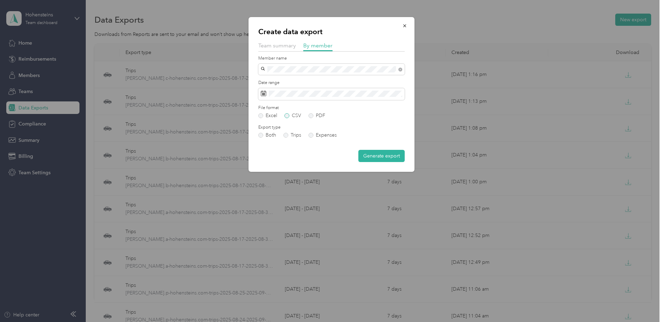
click at [294, 114] on label "CSV" at bounding box center [293, 115] width 17 height 5
click at [396, 157] on button "Generate export" at bounding box center [382, 156] width 46 height 12
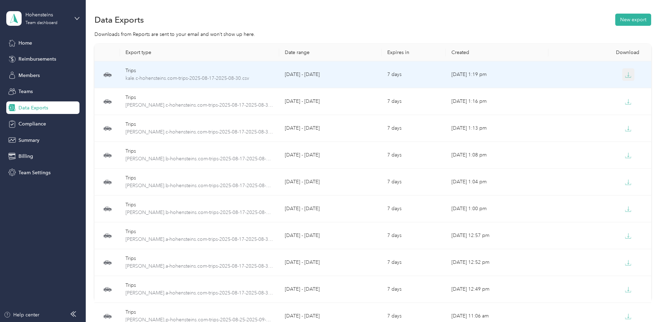
click at [623, 74] on button "button" at bounding box center [629, 74] width 13 height 13
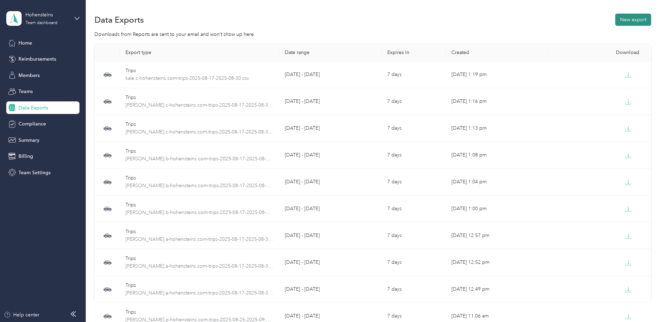
click at [633, 20] on button "New export" at bounding box center [634, 20] width 36 height 12
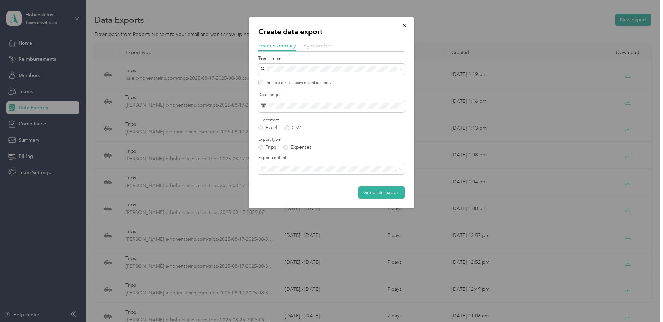
click at [317, 46] on span "By member" at bounding box center [317, 45] width 29 height 7
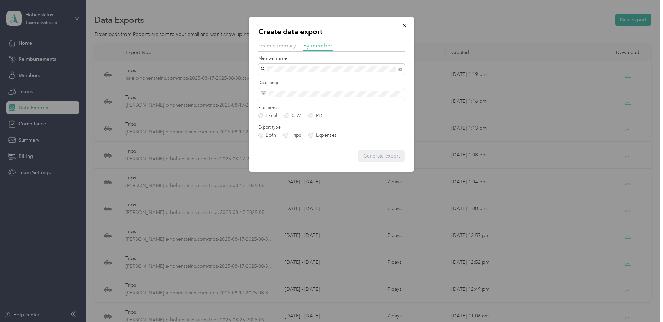
click at [295, 92] on div "[PERSON_NAME]" at bounding box center [331, 93] width 137 height 7
click at [294, 115] on label "CSV" at bounding box center [293, 115] width 17 height 5
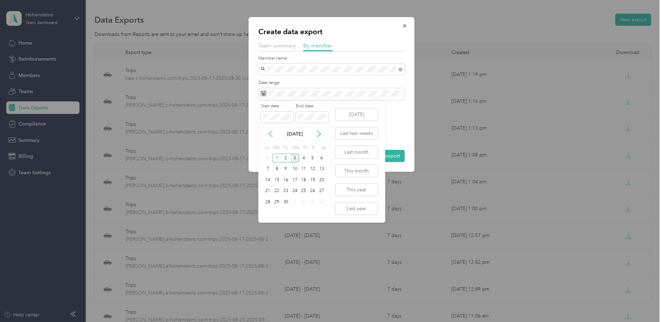
click at [271, 133] on icon at bounding box center [270, 133] width 7 height 7
click at [268, 189] on div "17" at bounding box center [268, 191] width 9 height 9
click at [322, 204] on div "30" at bounding box center [321, 202] width 9 height 9
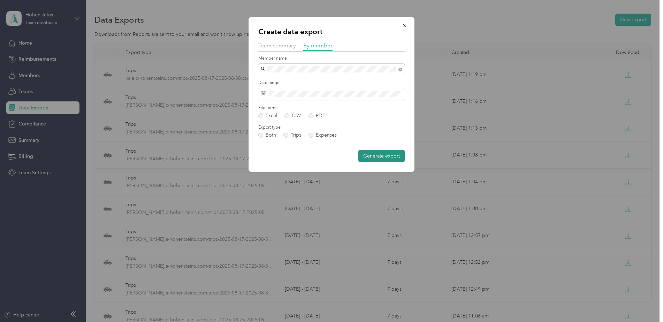
click at [388, 158] on button "Generate export" at bounding box center [382, 156] width 46 height 12
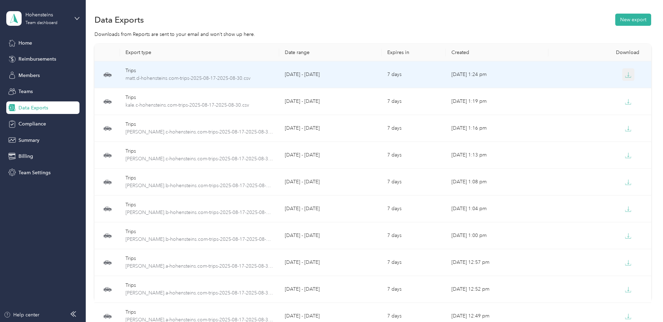
click at [630, 71] on button "button" at bounding box center [629, 74] width 13 height 13
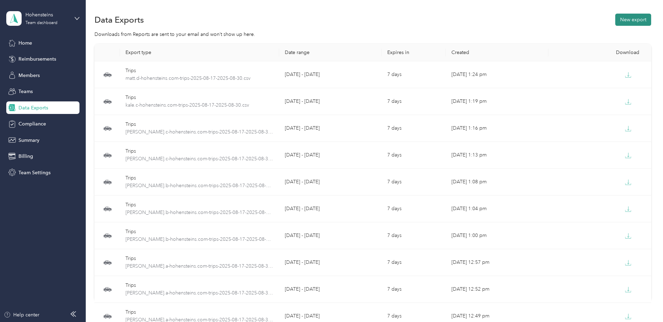
click at [633, 21] on button "New export" at bounding box center [634, 20] width 36 height 12
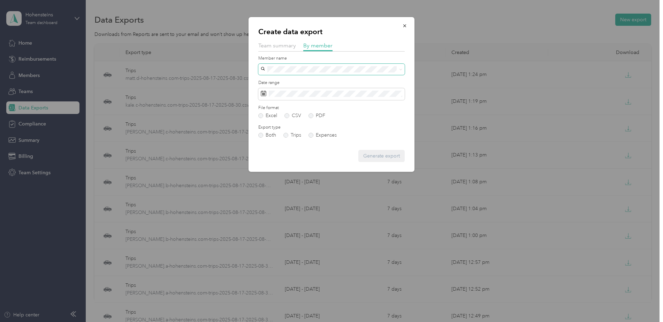
click at [308, 73] on span at bounding box center [331, 69] width 147 height 11
click at [298, 81] on div "[PERSON_NAME]" at bounding box center [331, 81] width 137 height 7
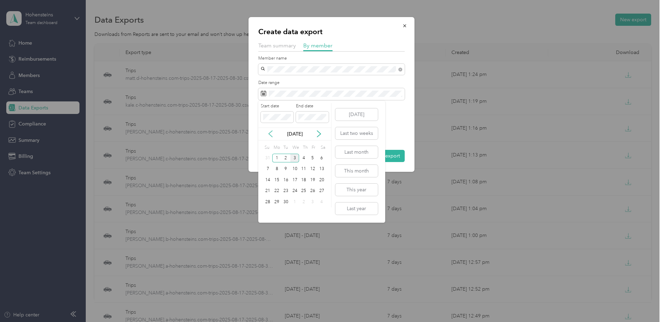
click at [272, 134] on icon at bounding box center [270, 133] width 7 height 7
click at [269, 192] on div "17" at bounding box center [268, 191] width 9 height 9
click at [325, 202] on div "30" at bounding box center [321, 202] width 9 height 9
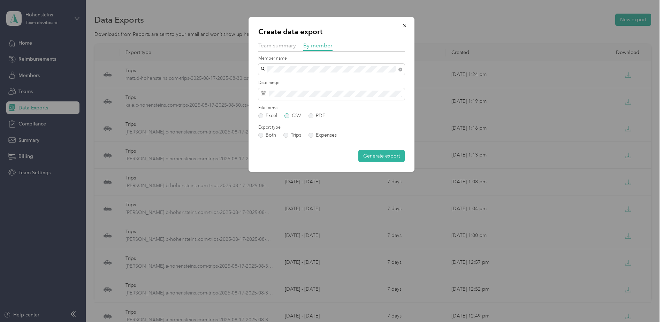
click at [290, 117] on label "CSV" at bounding box center [293, 115] width 17 height 5
click at [378, 160] on button "Generate export" at bounding box center [382, 156] width 46 height 12
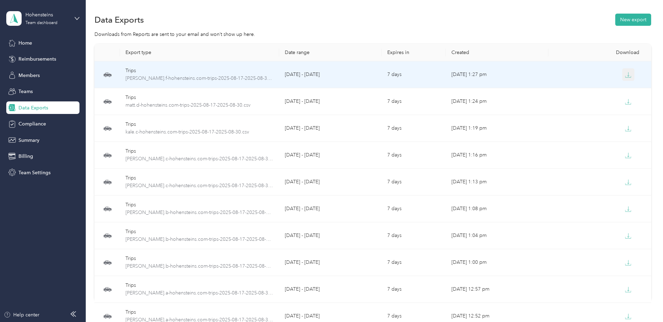
click at [623, 75] on button "button" at bounding box center [629, 74] width 13 height 13
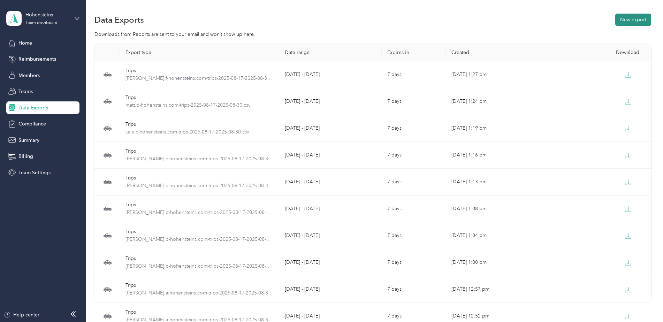
click at [637, 15] on button "New export" at bounding box center [634, 20] width 36 height 12
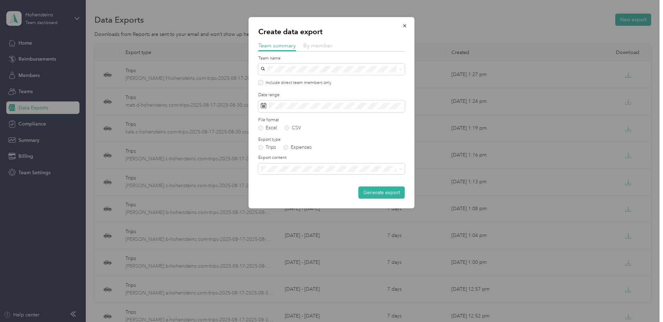
click at [314, 46] on span "By member" at bounding box center [317, 45] width 29 height 7
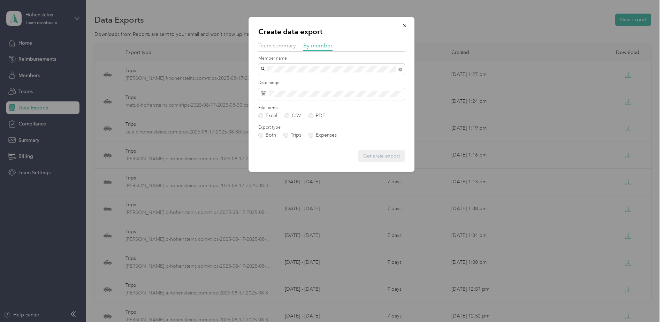
click at [291, 78] on div "[PERSON_NAME]" at bounding box center [331, 81] width 137 height 7
click at [359, 87] on div "Date range" at bounding box center [331, 90] width 147 height 20
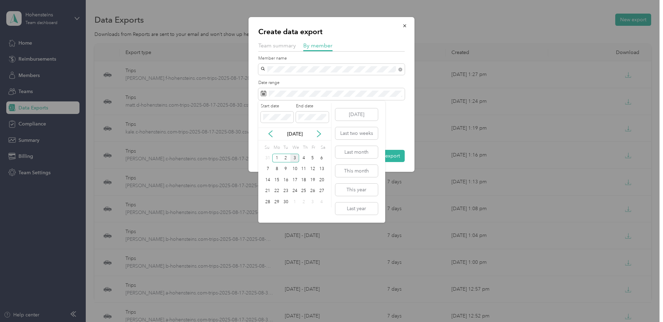
click at [275, 135] on div "[DATE]" at bounding box center [294, 133] width 73 height 7
click at [272, 135] on icon at bounding box center [270, 133] width 7 height 7
click at [269, 192] on div "17" at bounding box center [268, 191] width 9 height 9
click at [321, 201] on div "30" at bounding box center [321, 202] width 9 height 9
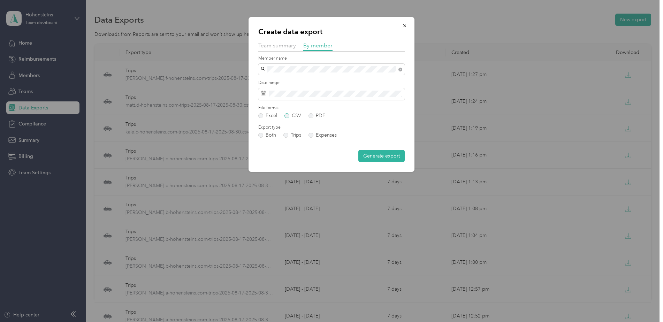
drag, startPoint x: 292, startPoint y: 114, endPoint x: 296, endPoint y: 114, distance: 4.2
click at [293, 114] on label "CSV" at bounding box center [293, 115] width 17 height 5
drag, startPoint x: 289, startPoint y: 117, endPoint x: 346, endPoint y: 133, distance: 59.4
click at [288, 117] on label "CSV" at bounding box center [293, 115] width 17 height 5
click at [387, 155] on button "Generate export" at bounding box center [382, 156] width 46 height 12
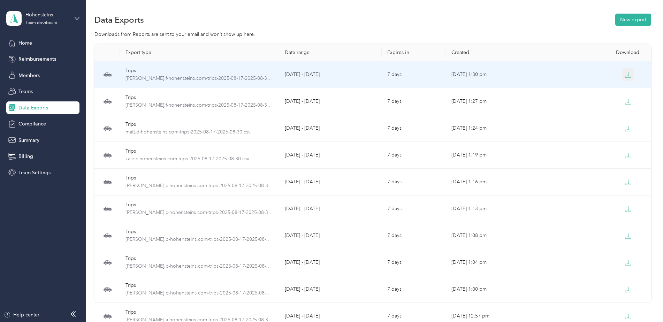
drag, startPoint x: 626, startPoint y: 77, endPoint x: 627, endPoint y: 81, distance: 4.1
click at [626, 76] on icon "button" at bounding box center [628, 75] width 6 height 6
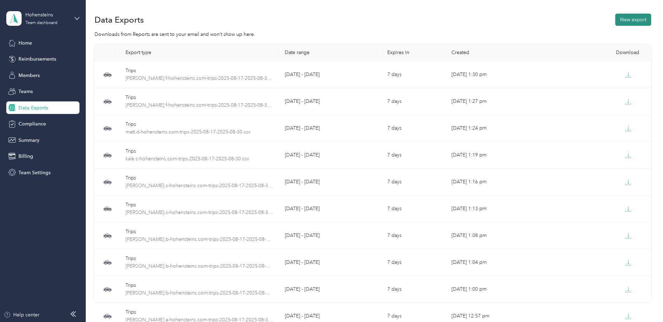
click at [641, 20] on button "New export" at bounding box center [634, 20] width 36 height 12
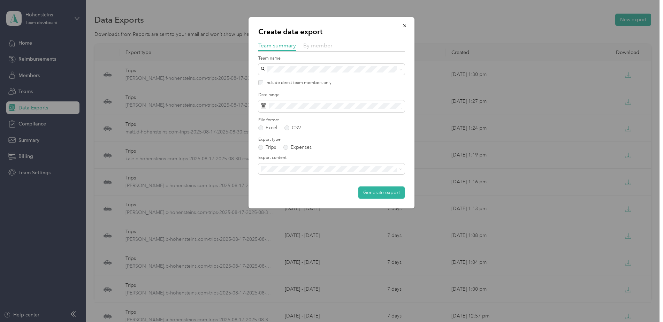
click at [310, 44] on span "By member" at bounding box center [317, 45] width 29 height 7
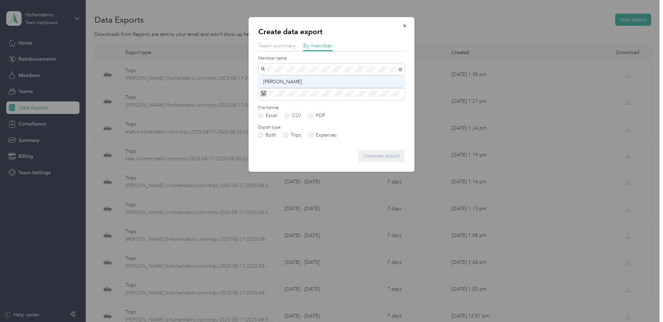
click at [298, 76] on li "[PERSON_NAME]" at bounding box center [331, 82] width 147 height 12
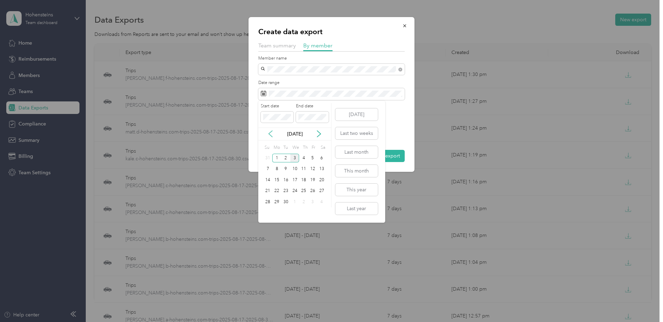
click at [270, 135] on icon at bounding box center [270, 134] width 3 height 6
click at [268, 189] on div "17" at bounding box center [268, 191] width 9 height 9
click at [321, 198] on div "30" at bounding box center [321, 202] width 9 height 9
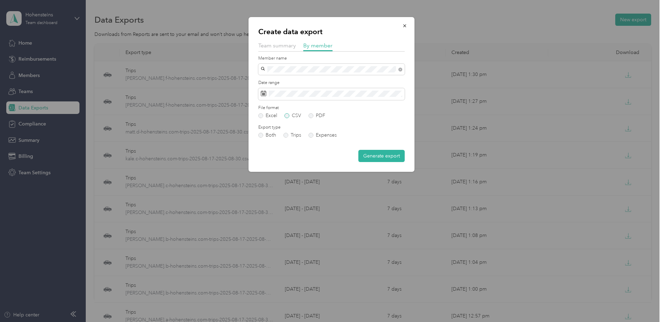
click at [288, 115] on label "CSV" at bounding box center [293, 115] width 17 height 5
click at [397, 158] on button "Generate export" at bounding box center [382, 156] width 46 height 12
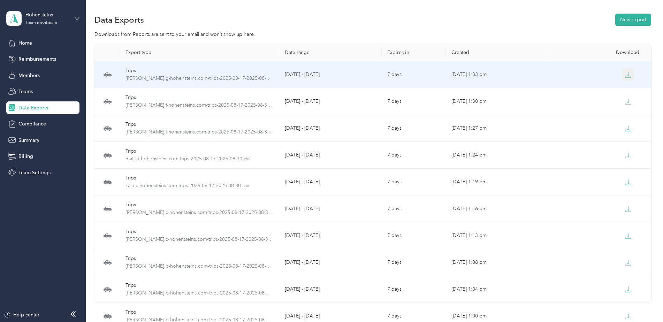
click at [628, 74] on icon "button" at bounding box center [628, 75] width 6 height 6
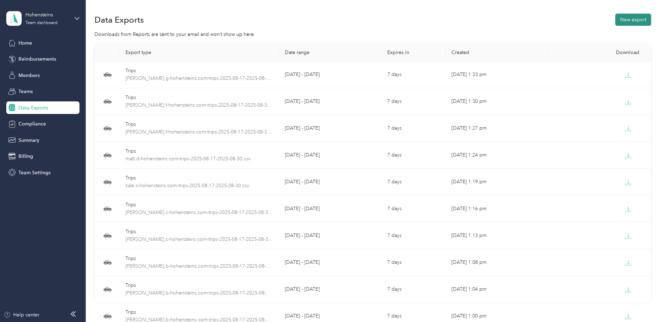
click at [638, 18] on button "New export" at bounding box center [634, 20] width 36 height 12
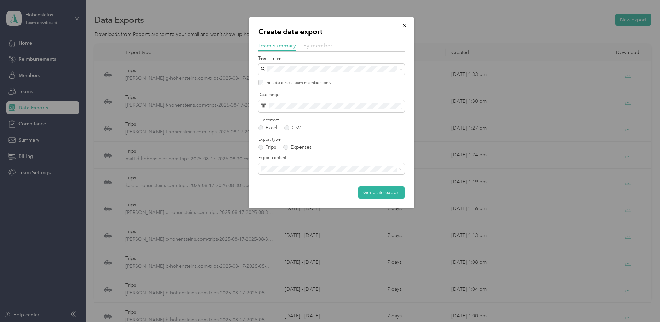
click at [310, 46] on span "By member" at bounding box center [317, 45] width 29 height 7
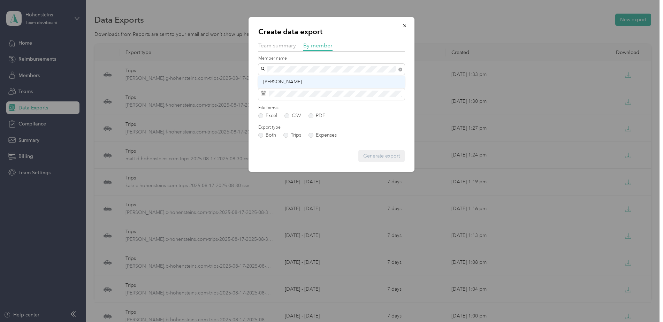
click at [310, 76] on li "[PERSON_NAME]" at bounding box center [331, 82] width 147 height 12
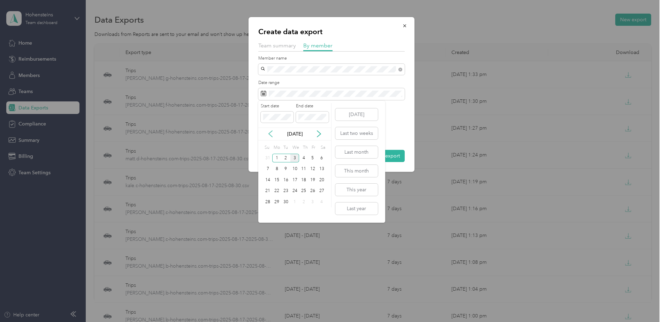
click at [271, 135] on icon at bounding box center [270, 134] width 3 height 6
click at [268, 192] on div "17" at bounding box center [268, 191] width 9 height 9
drag, startPoint x: 320, startPoint y: 202, endPoint x: 310, endPoint y: 169, distance: 34.0
click at [319, 201] on div "30" at bounding box center [321, 202] width 9 height 9
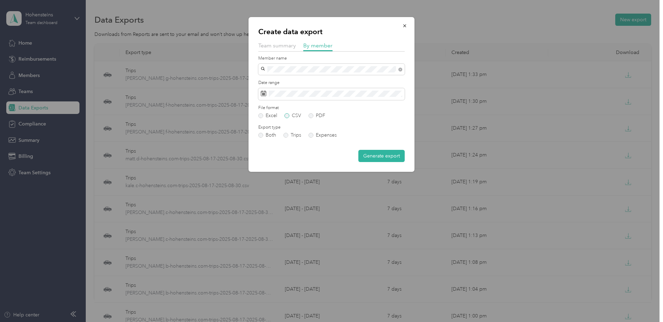
click at [291, 115] on label "CSV" at bounding box center [293, 115] width 17 height 5
click at [375, 154] on button "Generate export" at bounding box center [382, 156] width 46 height 12
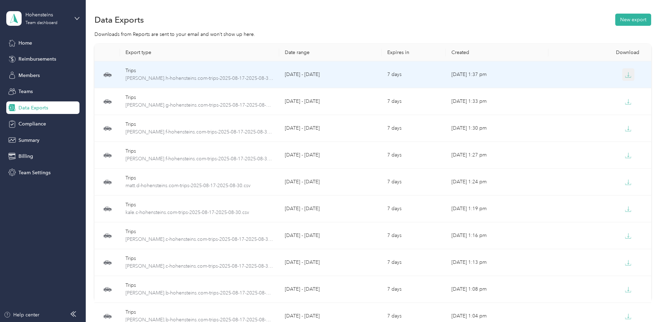
click at [627, 74] on icon "button" at bounding box center [628, 75] width 6 height 6
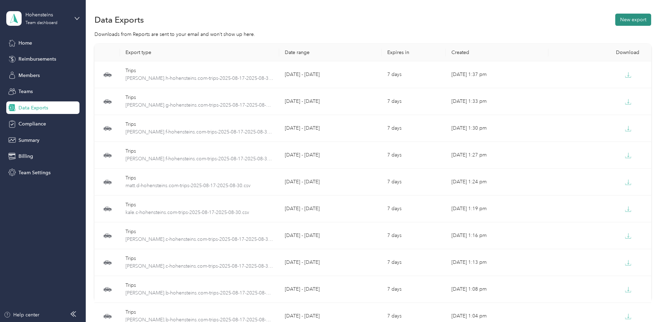
drag, startPoint x: 643, startPoint y: 17, endPoint x: 667, endPoint y: 48, distance: 38.8
click at [643, 17] on button "New export" at bounding box center [634, 20] width 36 height 12
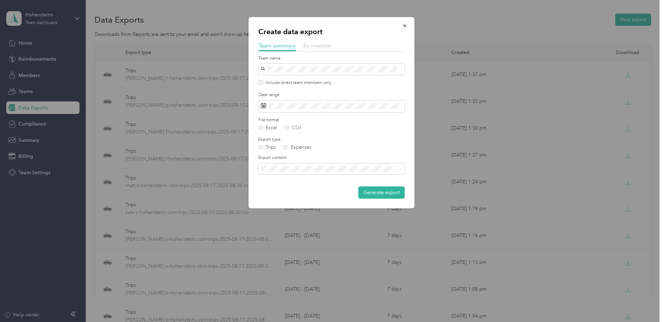
click at [321, 44] on span "By member" at bounding box center [317, 45] width 29 height 7
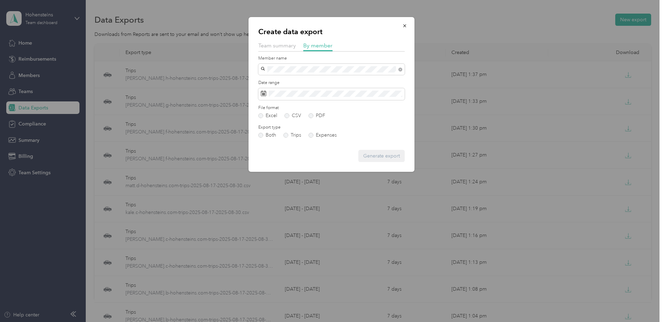
click at [289, 80] on span "Chris Jaggers" at bounding box center [282, 82] width 39 height 6
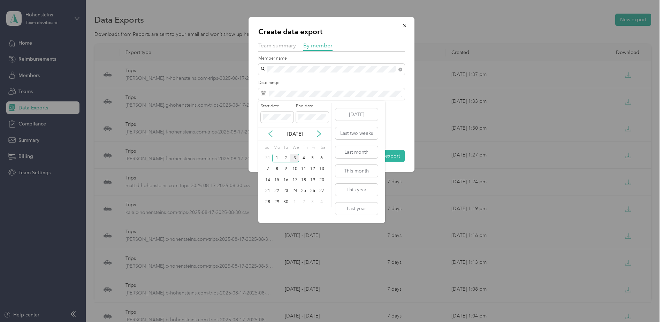
click at [271, 134] on icon at bounding box center [270, 133] width 7 height 7
drag, startPoint x: 267, startPoint y: 188, endPoint x: 275, endPoint y: 189, distance: 8.5
click at [268, 188] on div "17" at bounding box center [268, 191] width 9 height 9
click at [322, 202] on div "30" at bounding box center [321, 202] width 9 height 9
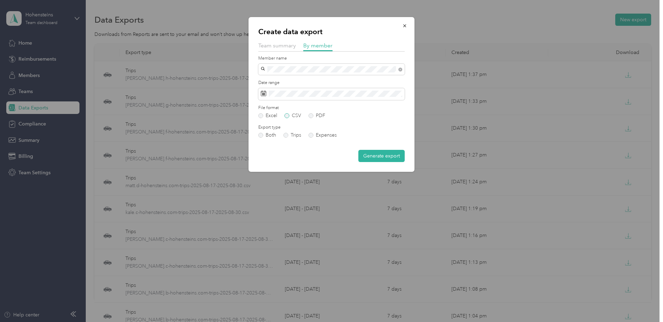
click at [293, 117] on label "CSV" at bounding box center [293, 115] width 17 height 5
click at [382, 161] on button "Generate export" at bounding box center [382, 156] width 46 height 12
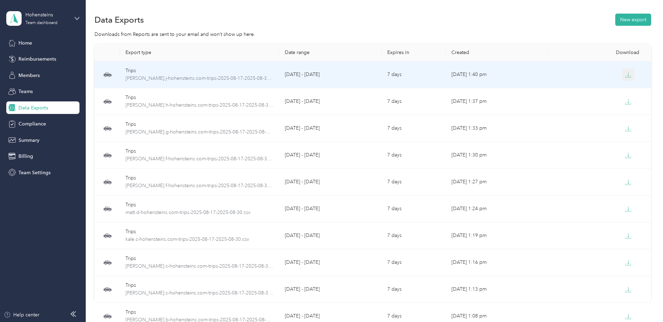
drag, startPoint x: 630, startPoint y: 76, endPoint x: 647, endPoint y: 75, distance: 17.4
click at [630, 76] on icon "button" at bounding box center [628, 75] width 6 height 6
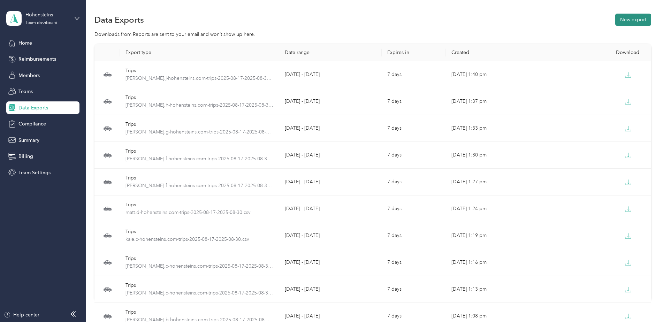
click at [641, 21] on button "New export" at bounding box center [634, 20] width 36 height 12
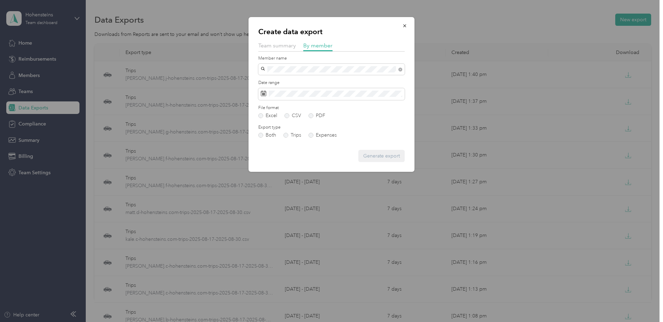
click at [295, 83] on div "Ryan Kimble" at bounding box center [331, 79] width 137 height 7
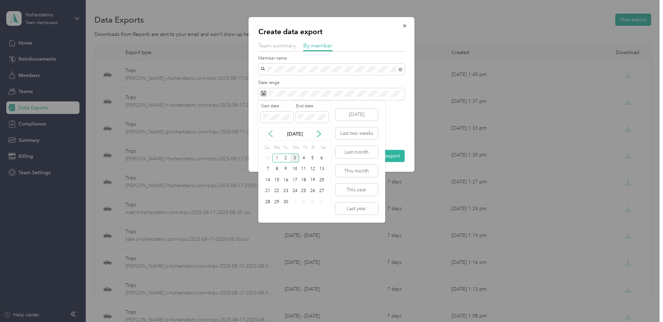
click at [271, 133] on icon at bounding box center [270, 133] width 7 height 7
click at [270, 193] on div "17" at bounding box center [268, 191] width 9 height 9
click at [323, 203] on div "30" at bounding box center [321, 202] width 9 height 9
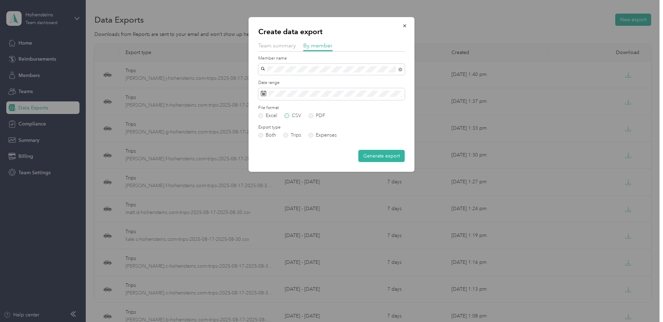
click at [287, 116] on label "CSV" at bounding box center [293, 115] width 17 height 5
click at [391, 159] on button "Generate export" at bounding box center [382, 156] width 46 height 12
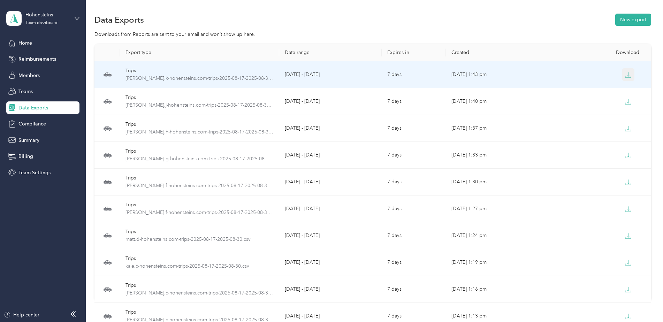
click at [625, 73] on icon "button" at bounding box center [628, 75] width 6 height 6
